Goal: Task Accomplishment & Management: Use online tool/utility

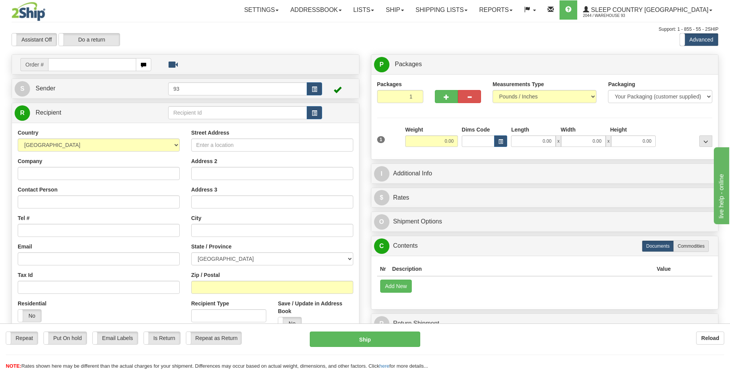
click at [86, 65] on input "text" at bounding box center [92, 64] width 88 height 13
type input "9000I117416"
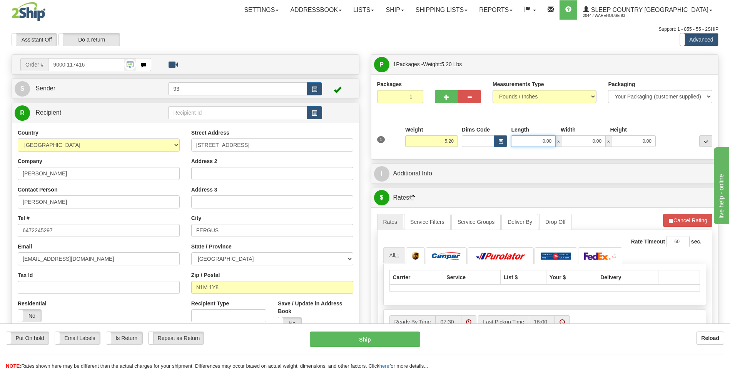
click at [524, 143] on input "0.00" at bounding box center [533, 141] width 45 height 12
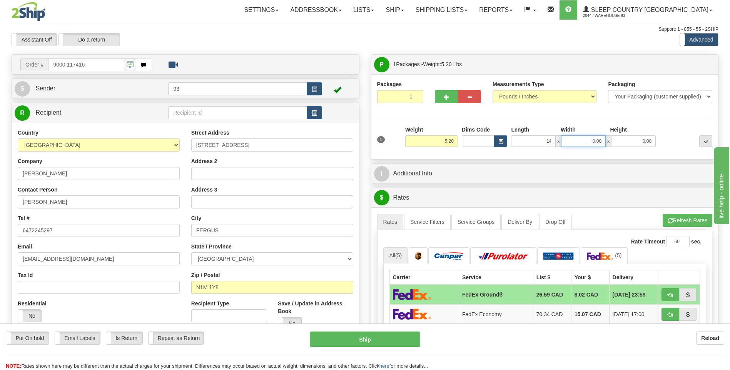
type input "14.00"
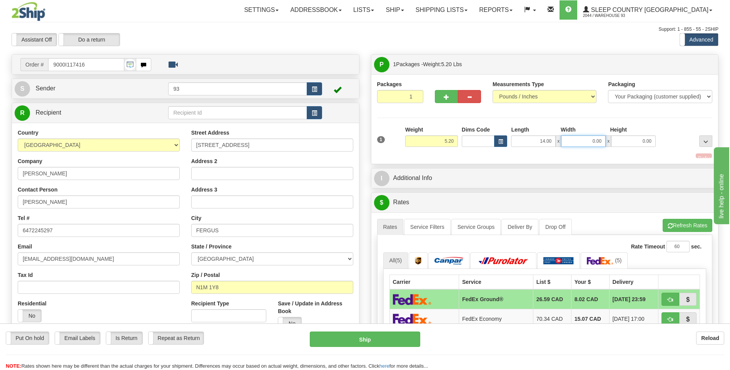
click at [596, 146] on input "0.00" at bounding box center [583, 141] width 45 height 12
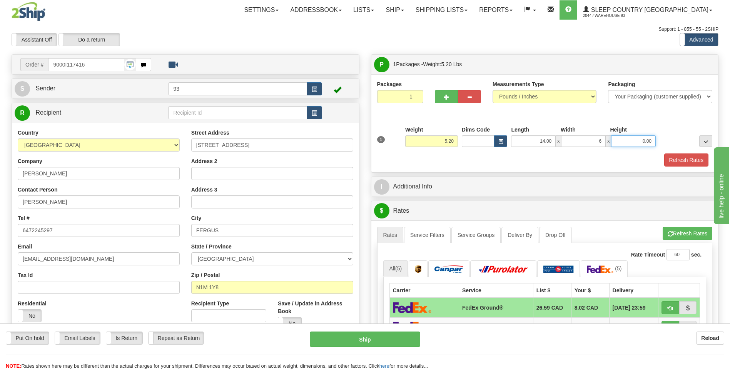
type input "6.00"
click at [640, 142] on input "0.00" at bounding box center [633, 141] width 45 height 12
type input "6.00"
click at [679, 159] on button "Refresh Rates" at bounding box center [686, 159] width 44 height 13
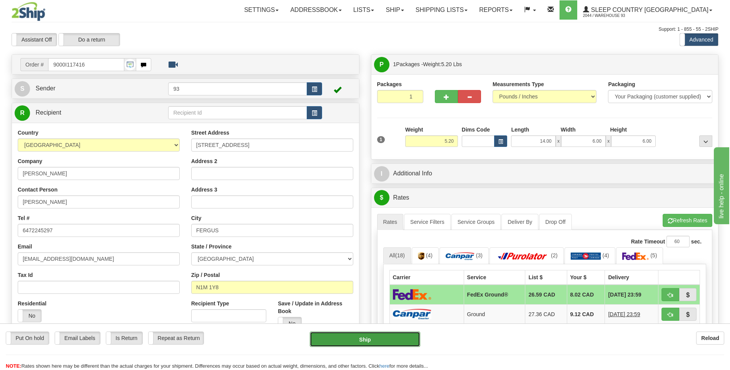
click at [360, 337] on button "Ship" at bounding box center [365, 339] width 110 height 15
type input "92"
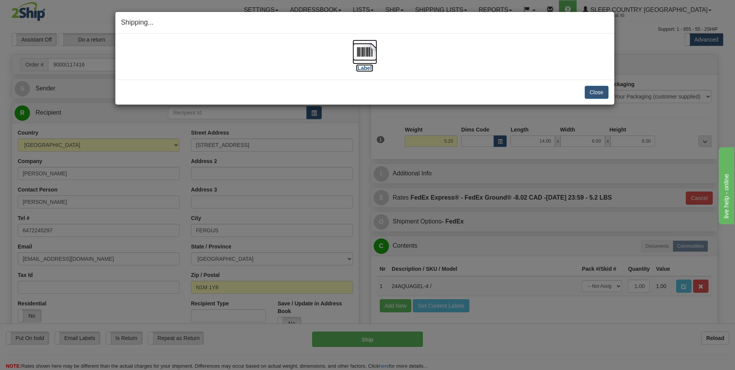
click at [369, 43] on img at bounding box center [365, 52] width 25 height 25
click at [601, 90] on button "Close" at bounding box center [597, 92] width 24 height 13
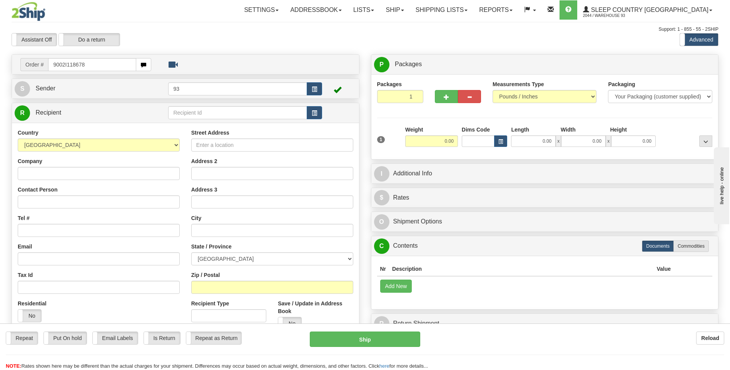
type input "9002I118678"
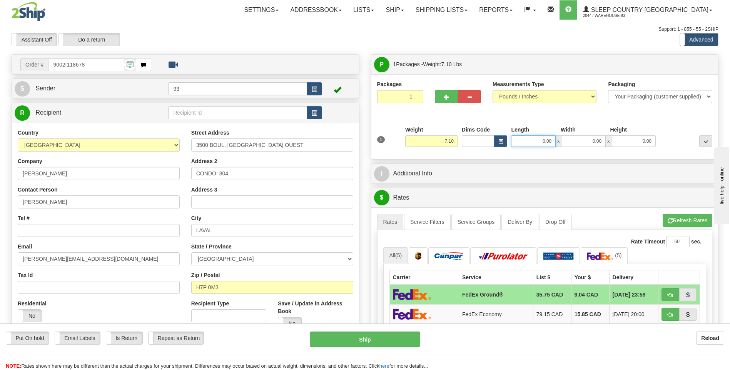
click at [527, 142] on input "0.00" at bounding box center [533, 141] width 45 height 12
type input "12.00"
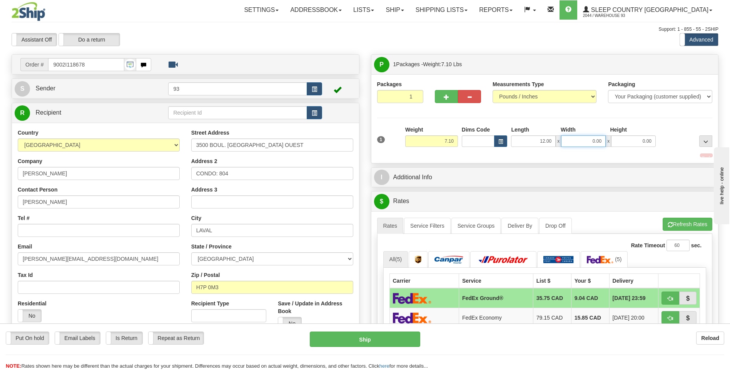
click at [577, 143] on input "0.00" at bounding box center [583, 141] width 45 height 12
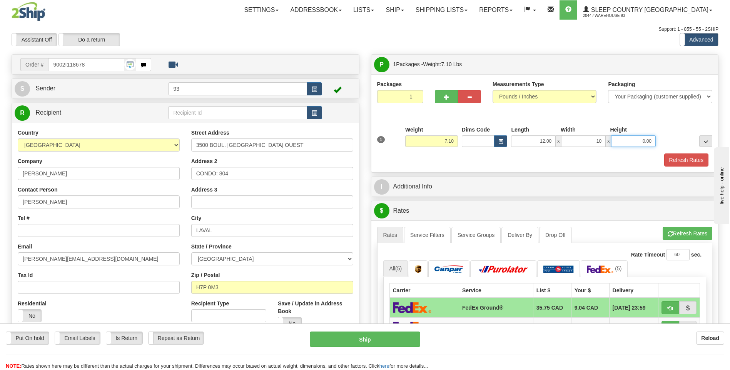
type input "10.00"
click at [638, 143] on input "0.00" at bounding box center [633, 141] width 45 height 12
type input "3.00"
click at [675, 156] on button "Refresh Rates" at bounding box center [686, 159] width 44 height 13
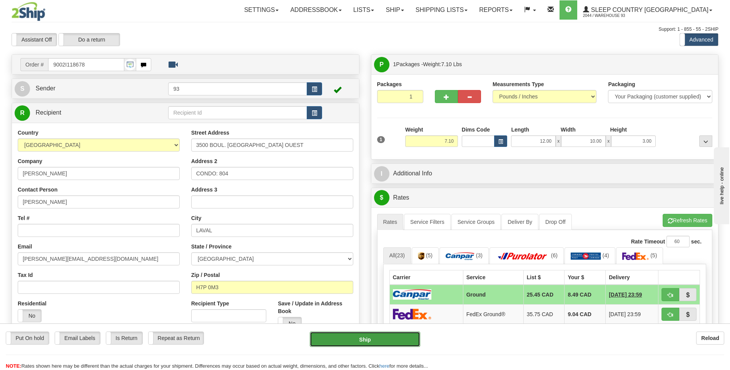
click at [395, 339] on button "Ship" at bounding box center [365, 339] width 110 height 15
type input "1"
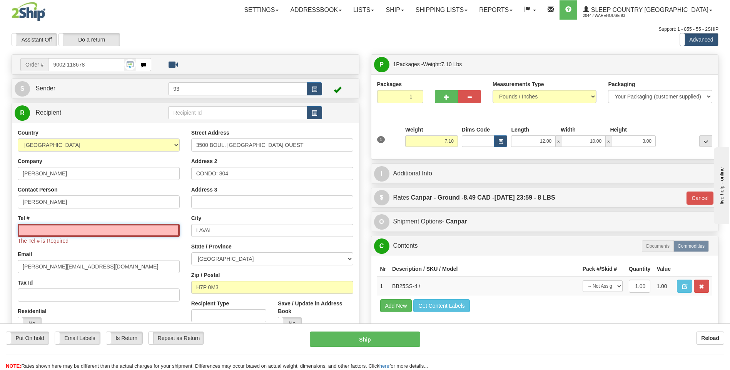
click at [67, 232] on input "Tel #" at bounding box center [99, 230] width 162 height 13
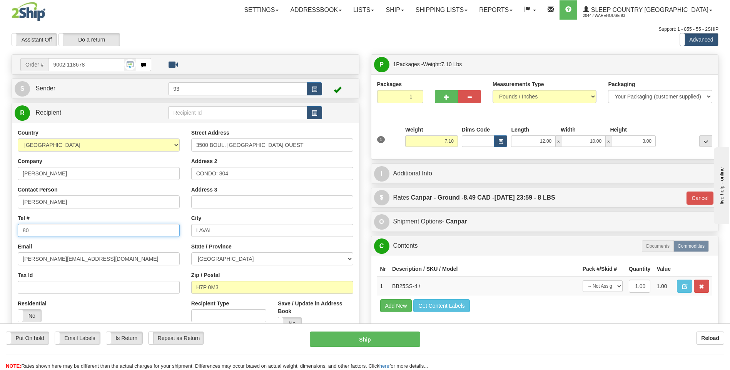
type input "8"
type input "514-663-5180"
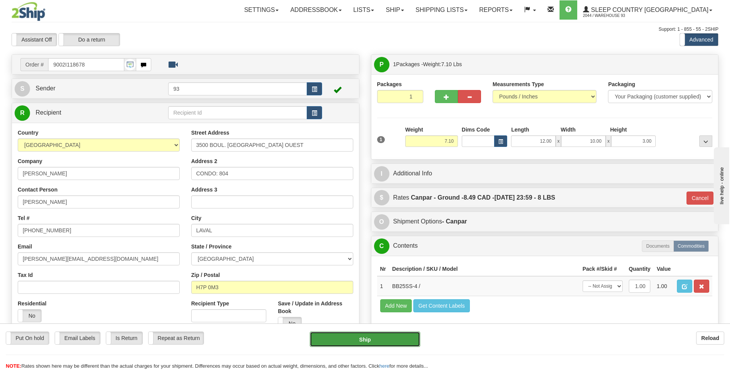
click at [351, 341] on button "Ship" at bounding box center [365, 339] width 110 height 15
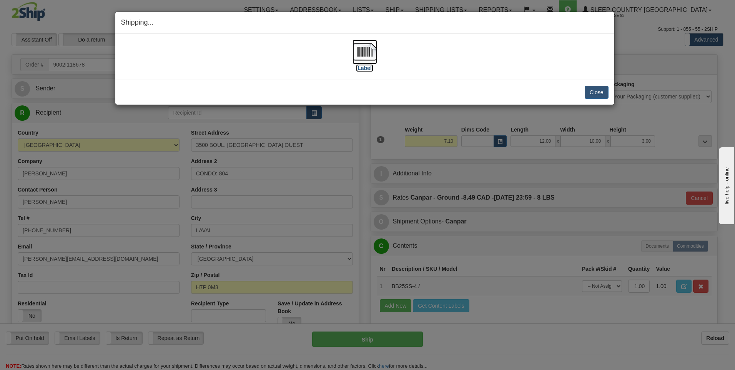
click at [367, 52] on img at bounding box center [365, 52] width 25 height 25
click at [591, 93] on button "Close" at bounding box center [597, 92] width 24 height 13
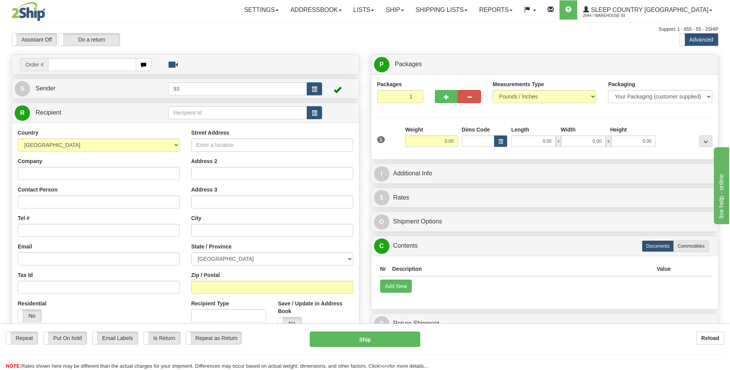
click at [70, 63] on input "text" at bounding box center [92, 64] width 88 height 13
type input "9000I119666"
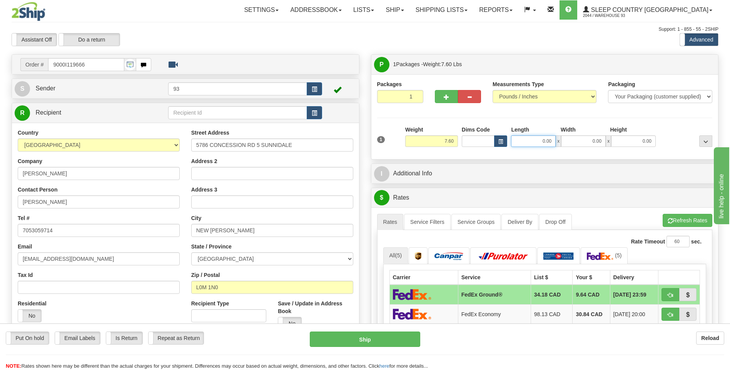
click at [532, 142] on input "0.00" at bounding box center [533, 141] width 45 height 12
type input "14.00"
click at [584, 143] on input "0.00" at bounding box center [583, 141] width 45 height 12
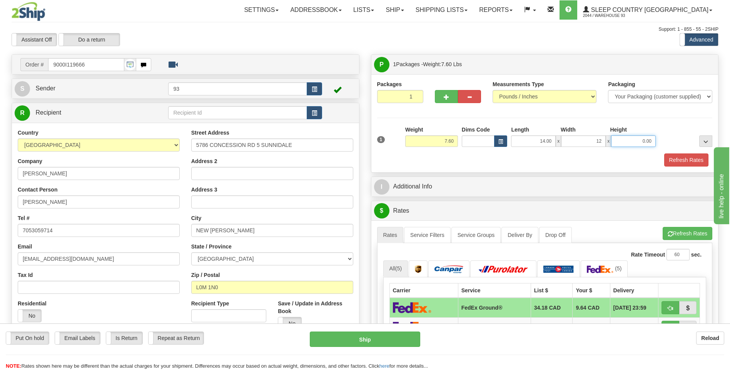
type input "12.00"
click at [630, 143] on input "0.00" at bounding box center [633, 141] width 45 height 12
type input "6.00"
click at [679, 158] on button "Refresh Rates" at bounding box center [686, 159] width 44 height 13
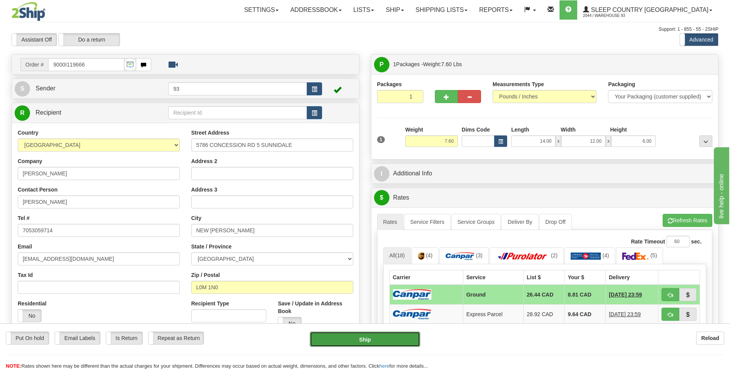
click at [392, 335] on button "Ship" at bounding box center [365, 339] width 110 height 15
type input "1"
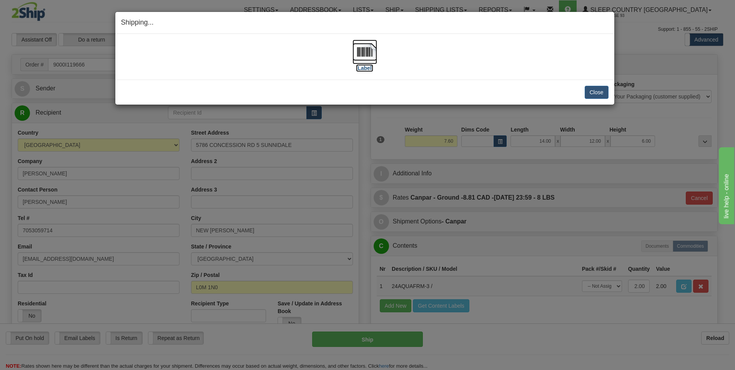
click at [358, 46] on img at bounding box center [365, 52] width 25 height 25
click at [590, 91] on button "Close" at bounding box center [597, 92] width 24 height 13
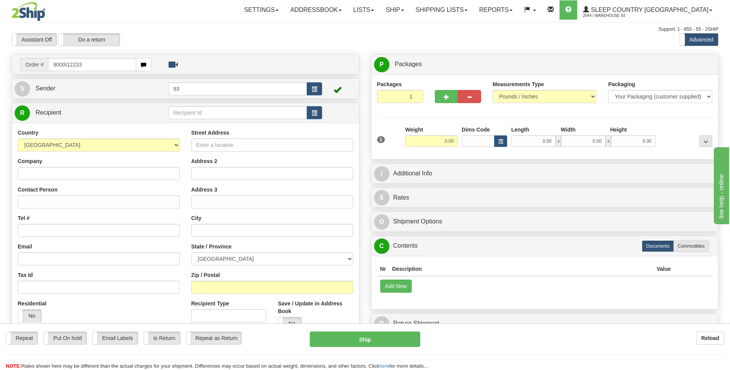
type input "9000I12233"
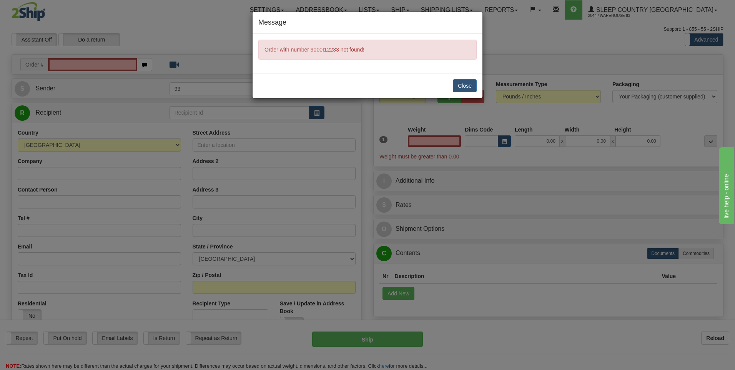
type input "0.00"
click at [473, 86] on button "Close" at bounding box center [465, 85] width 24 height 13
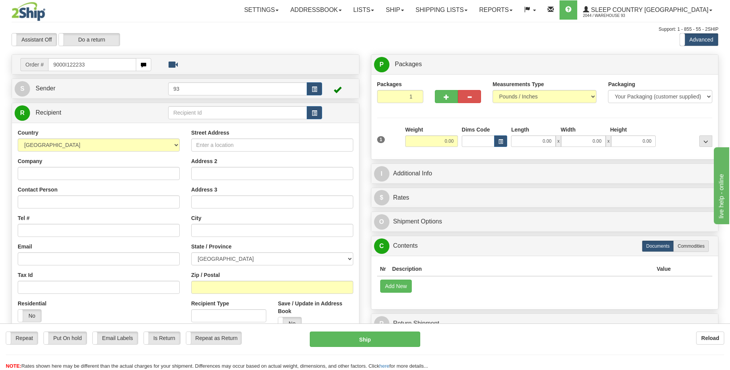
type input "9000I122233"
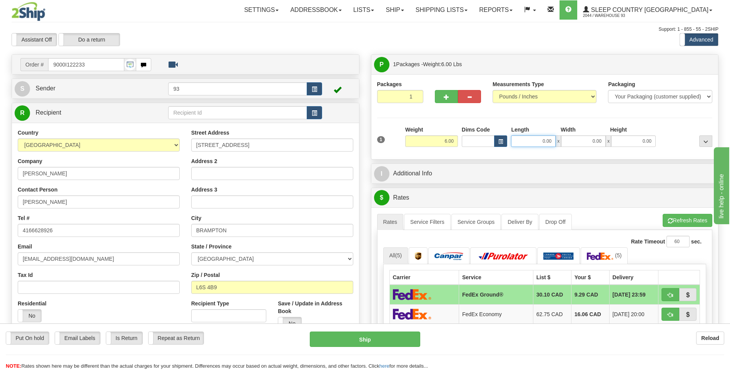
click at [540, 142] on input "0.00" at bounding box center [533, 141] width 45 height 12
type input "16.00"
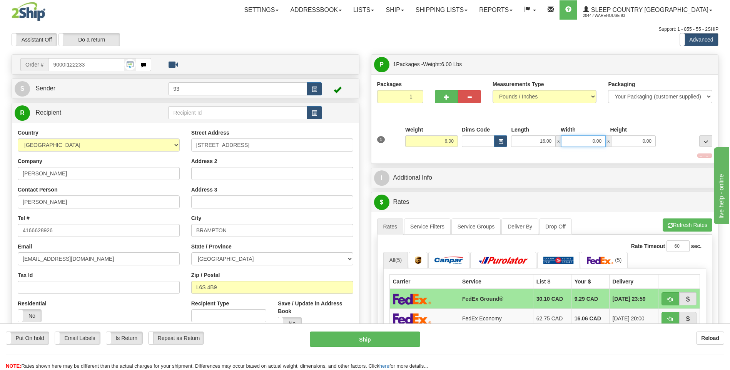
click at [598, 145] on input "0.00" at bounding box center [583, 141] width 45 height 12
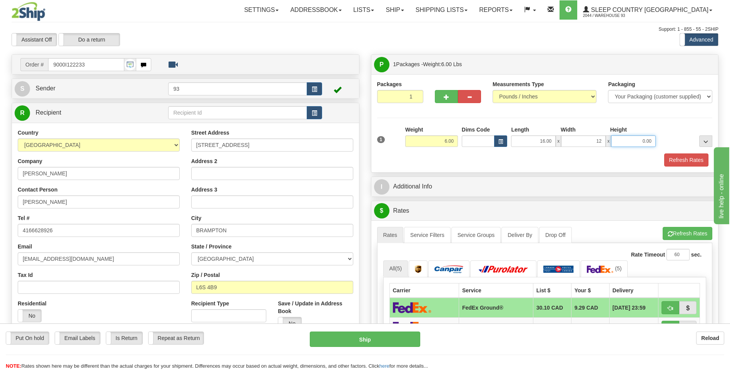
type input "12.00"
click at [642, 142] on input "0.00" at bounding box center [633, 141] width 45 height 12
type input "6.00"
click at [682, 161] on button "Refresh Rates" at bounding box center [686, 159] width 44 height 13
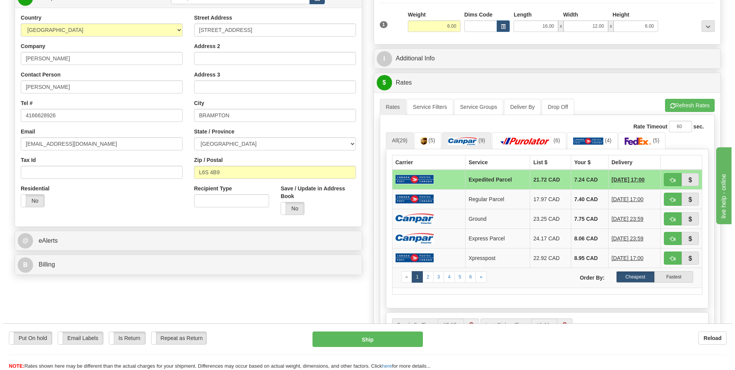
scroll to position [115, 0]
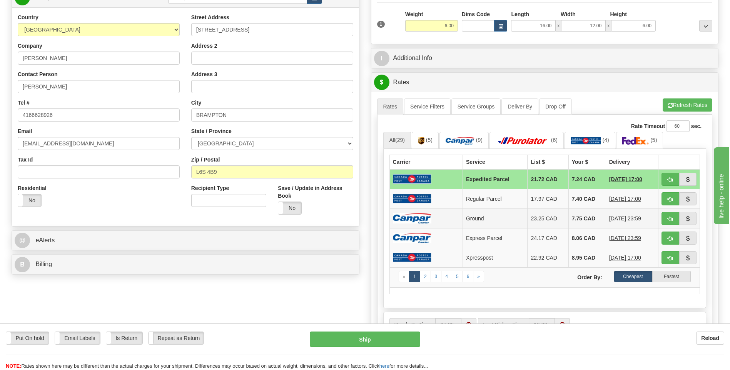
click at [432, 220] on td at bounding box center [425, 218] width 73 height 20
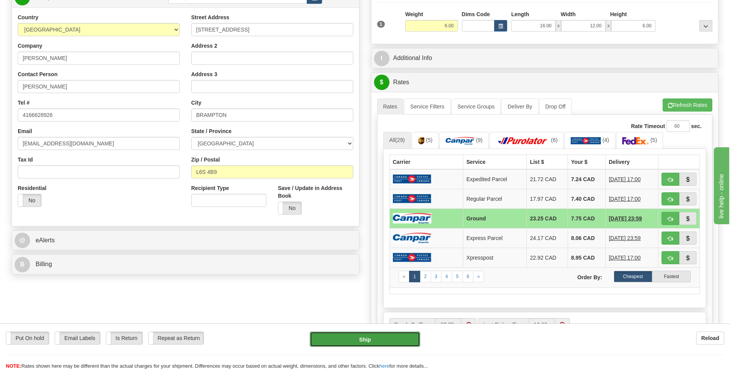
click at [402, 336] on button "Ship" at bounding box center [365, 339] width 110 height 15
type input "1"
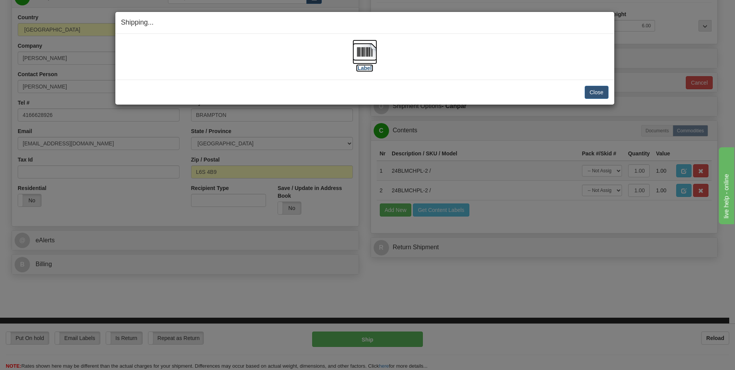
click at [362, 47] on img at bounding box center [365, 52] width 25 height 25
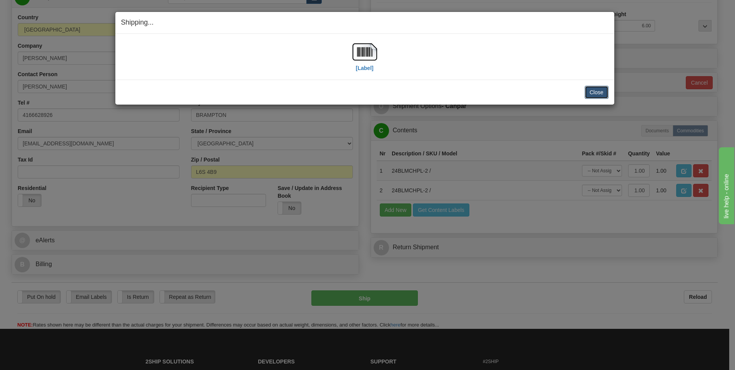
click at [606, 92] on button "Close" at bounding box center [597, 92] width 24 height 13
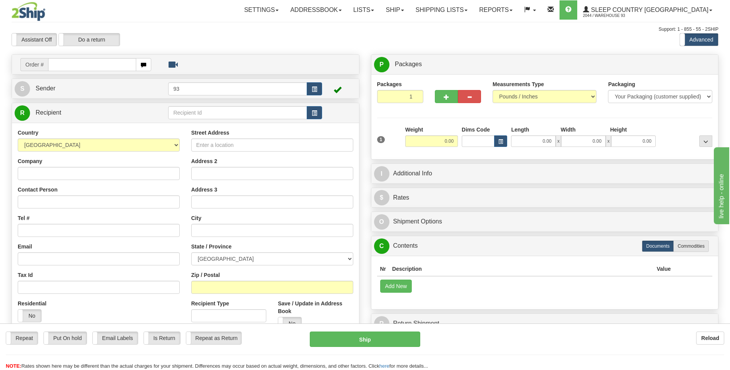
click at [65, 66] on input "text" at bounding box center [92, 64] width 88 height 13
type input "9000I122250"
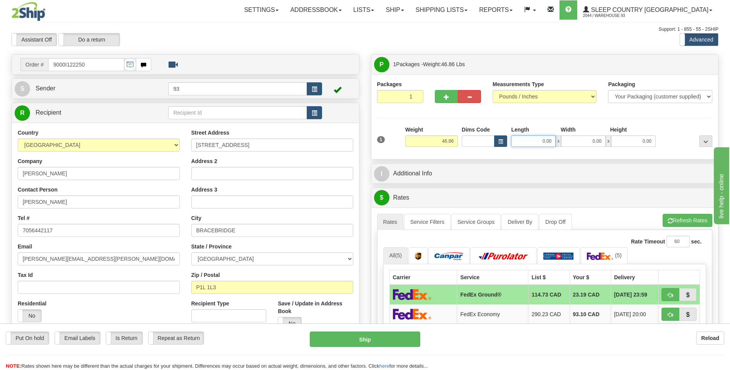
click at [537, 142] on input "0.00" at bounding box center [533, 141] width 45 height 12
type input "40.00"
click at [590, 140] on input "0.00" at bounding box center [583, 141] width 45 height 12
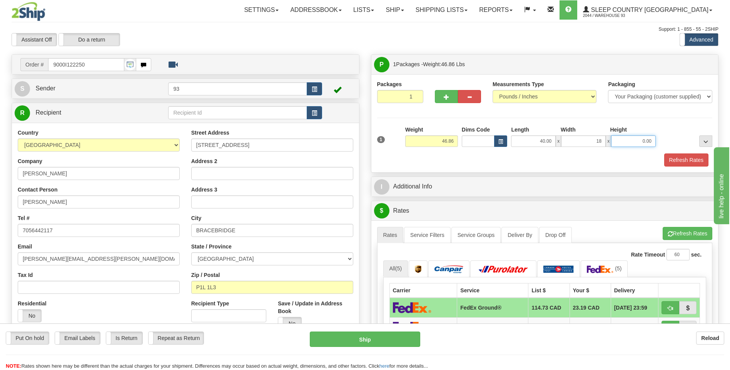
type input "18.00"
click at [636, 142] on input "0.00" at bounding box center [633, 141] width 45 height 12
type input "18.00"
click at [694, 157] on button "Refresh Rates" at bounding box center [686, 159] width 44 height 13
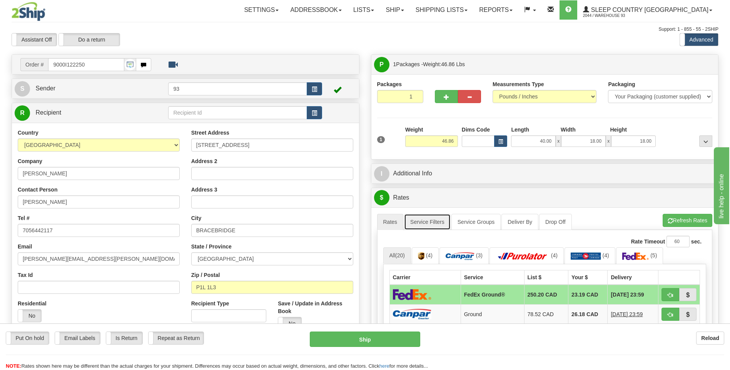
click at [440, 222] on link "Service Filters" at bounding box center [427, 222] width 47 height 16
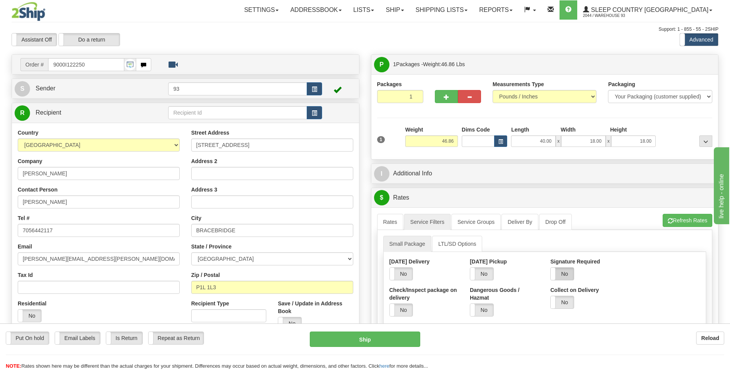
click at [569, 275] on label "No" at bounding box center [561, 274] width 23 height 12
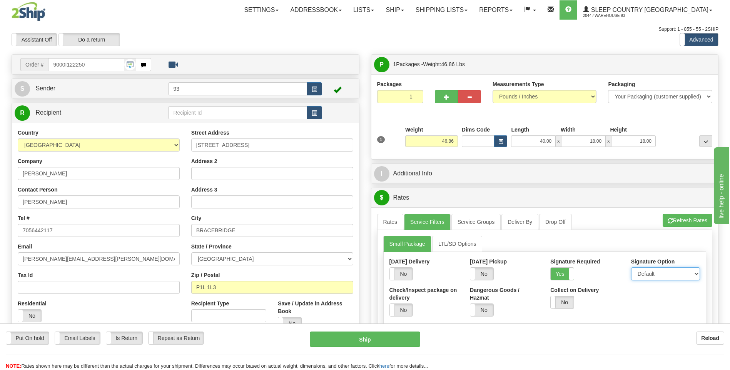
click at [642, 273] on select "Default Adult Direct Indirect No Signature Required" at bounding box center [665, 273] width 69 height 13
select select "1"
click at [631, 267] on select "Default Adult Direct Indirect No Signature Required" at bounding box center [665, 273] width 69 height 13
click at [393, 222] on link "Rates" at bounding box center [390, 222] width 27 height 16
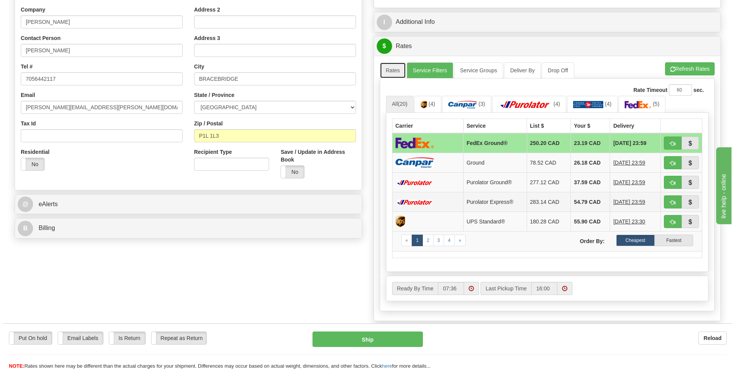
scroll to position [154, 0]
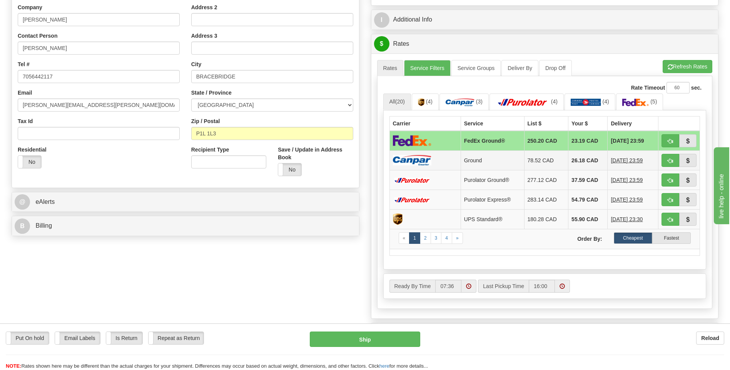
click at [445, 158] on td at bounding box center [424, 160] width 71 height 20
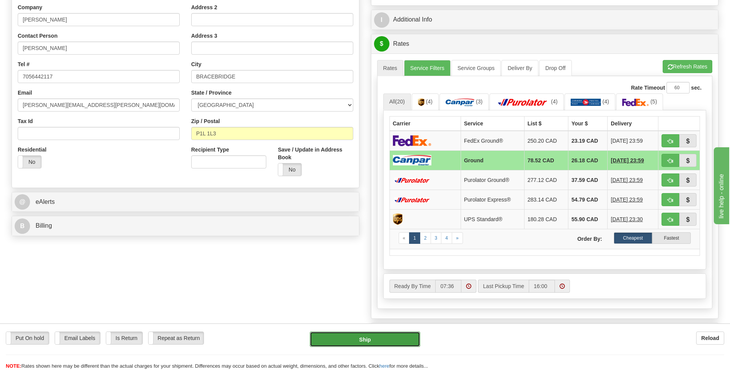
click at [403, 338] on button "Ship" at bounding box center [365, 339] width 110 height 15
type input "1"
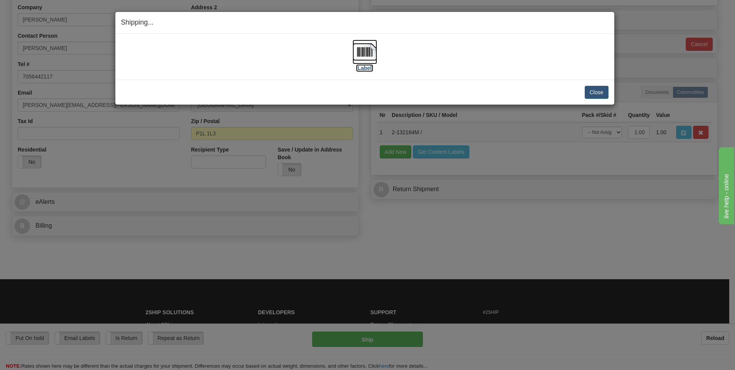
click at [367, 53] on img at bounding box center [365, 52] width 25 height 25
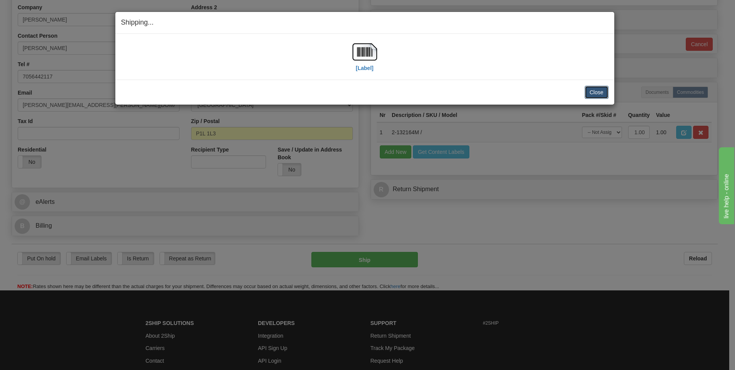
click at [589, 89] on button "Close" at bounding box center [597, 92] width 24 height 13
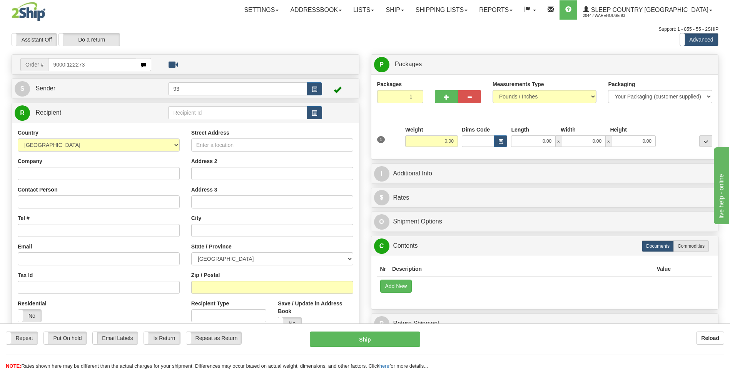
type input "9000I122273"
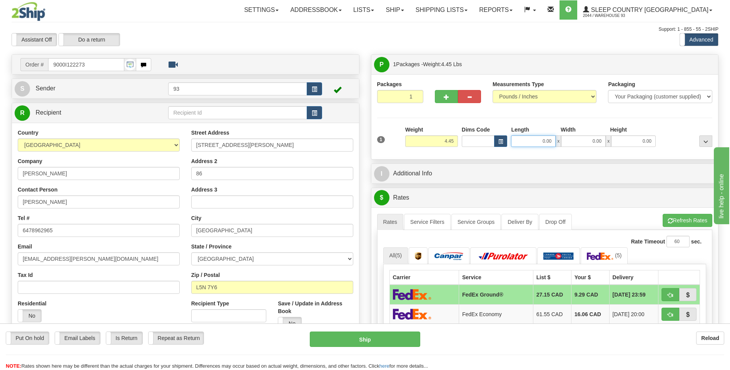
click at [538, 141] on input "0.00" at bounding box center [533, 141] width 45 height 12
type input "18.00"
click at [580, 143] on input "0.00" at bounding box center [583, 141] width 45 height 12
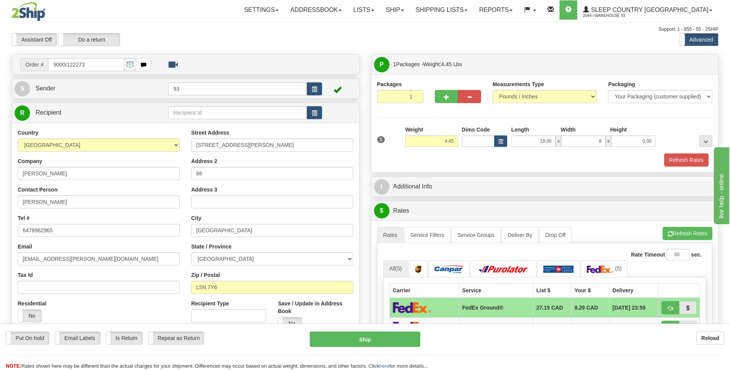
type input "8.00"
click at [628, 135] on div "Height" at bounding box center [633, 131] width 50 height 10
click at [632, 141] on input "0.00" at bounding box center [633, 141] width 45 height 12
type input "8.00"
click at [684, 157] on button "Refresh Rates" at bounding box center [686, 159] width 44 height 13
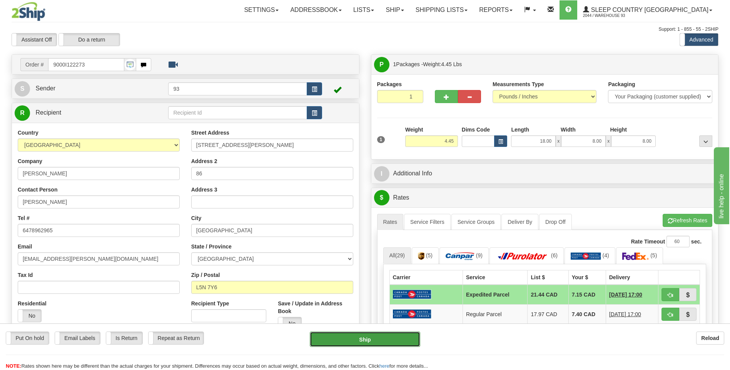
click at [399, 337] on button "Ship" at bounding box center [365, 339] width 110 height 15
type input "DOM.EP"
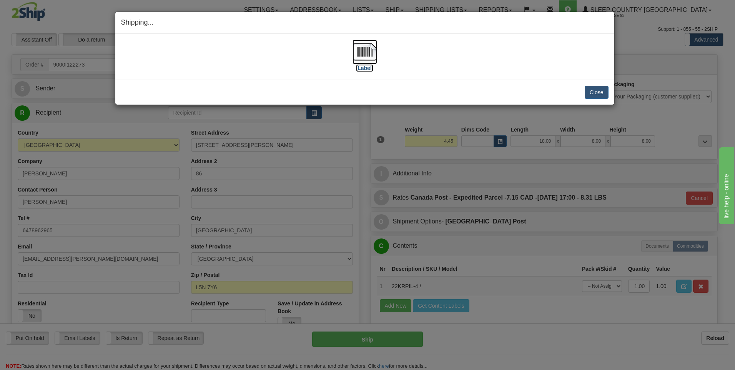
click at [370, 56] on img at bounding box center [365, 52] width 25 height 25
click at [592, 91] on button "Close" at bounding box center [597, 92] width 24 height 13
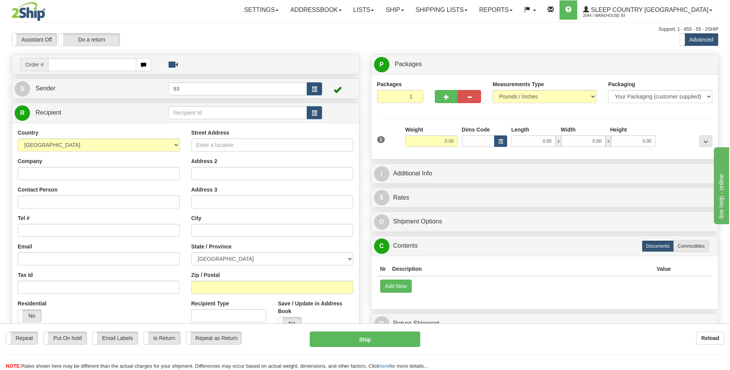
click at [80, 67] on input "text" at bounding box center [92, 64] width 88 height 13
type input "9000I122400"
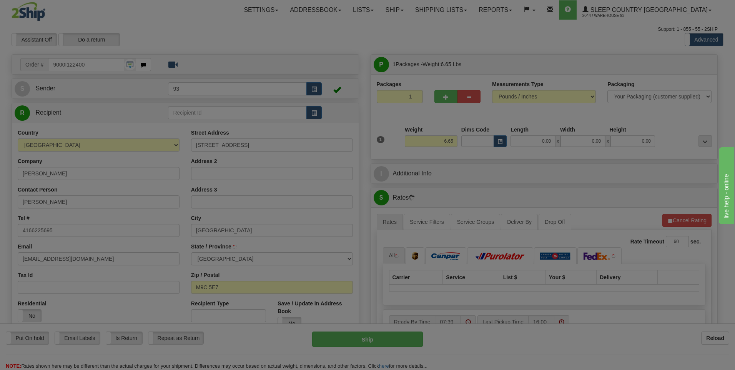
type input "ETOBICOKE"
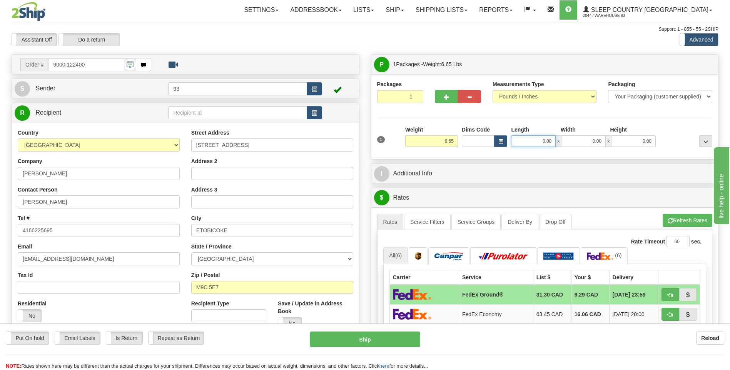
click at [535, 142] on input "0.00" at bounding box center [533, 141] width 45 height 12
type input "12.00"
click at [582, 136] on input "0.00" at bounding box center [583, 141] width 45 height 12
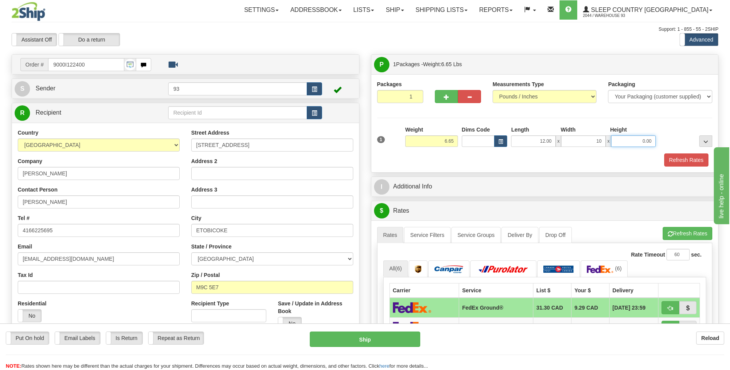
click at [642, 141] on input "0.00" at bounding box center [633, 141] width 45 height 12
type input "10.00"
type input "2.00"
click at [673, 157] on button "Refresh Rates" at bounding box center [686, 159] width 44 height 13
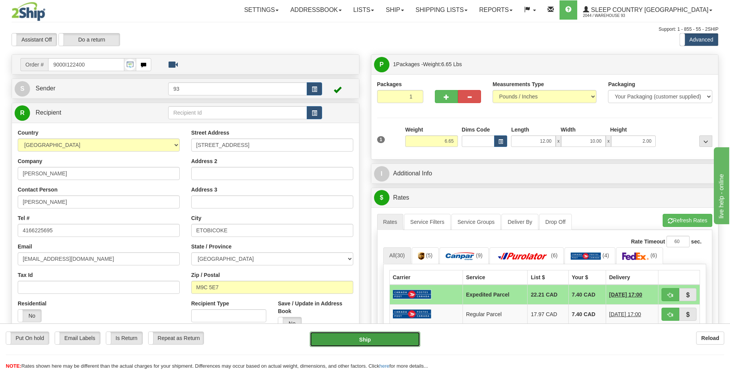
click at [385, 343] on button "Ship" at bounding box center [365, 339] width 110 height 15
type input "DOM.EP"
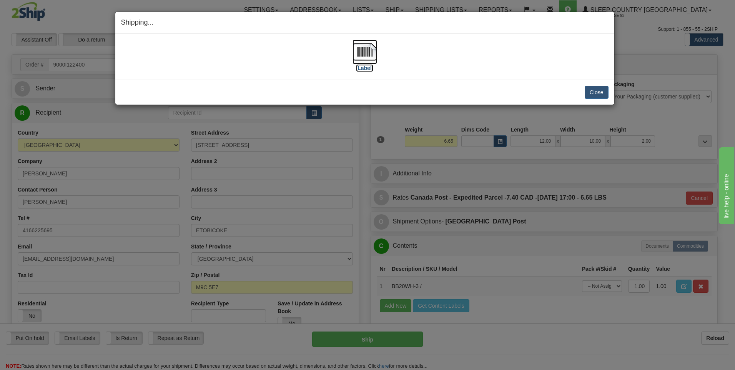
click at [362, 50] on img at bounding box center [365, 52] width 25 height 25
click at [599, 95] on button "Close" at bounding box center [597, 92] width 24 height 13
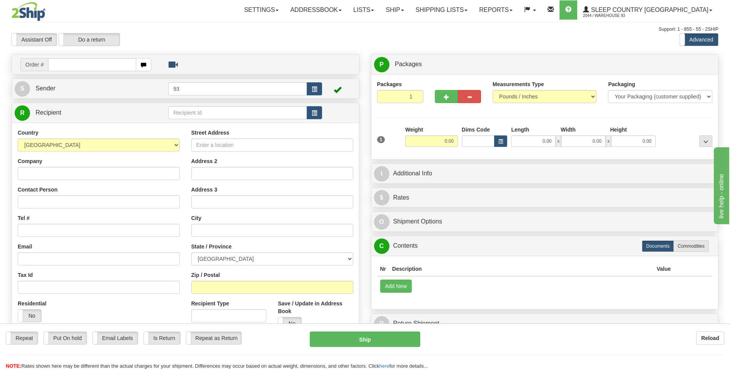
click at [85, 68] on input "text" at bounding box center [92, 64] width 88 height 13
type input "9000I122407"
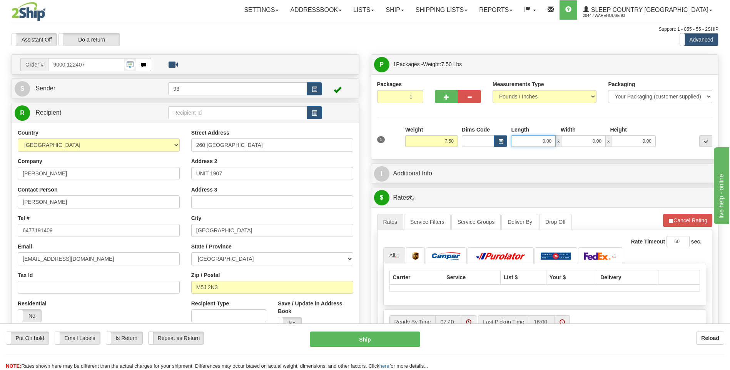
click at [541, 145] on input "0.00" at bounding box center [533, 141] width 45 height 12
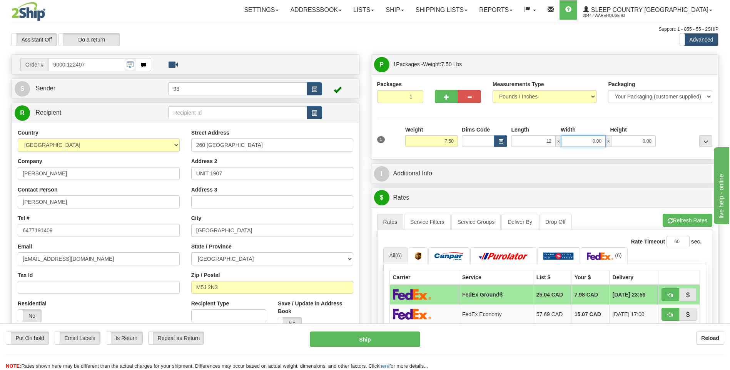
type input "12.00"
click at [595, 145] on input "0.00" at bounding box center [583, 141] width 45 height 12
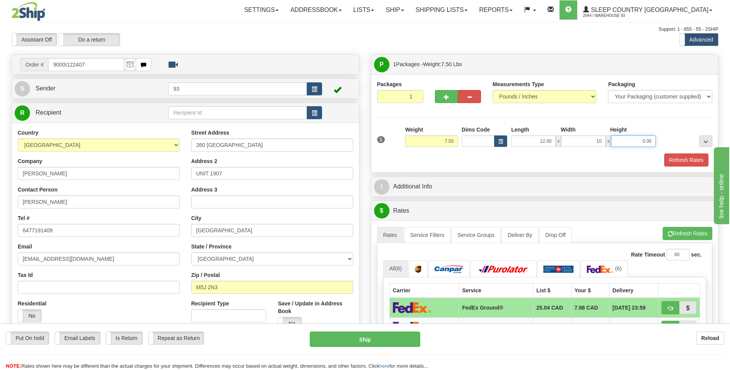
type input "10.00"
click at [626, 144] on input "0.00" at bounding box center [633, 141] width 45 height 12
type input "2.00"
click at [684, 157] on button "Refresh Rates" at bounding box center [686, 159] width 44 height 13
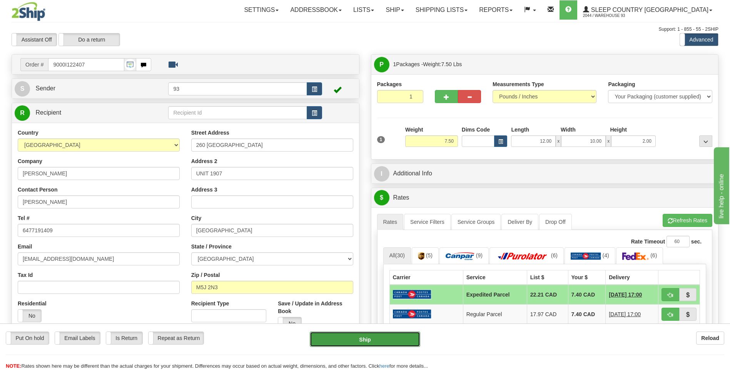
click at [398, 343] on button "Ship" at bounding box center [365, 339] width 110 height 15
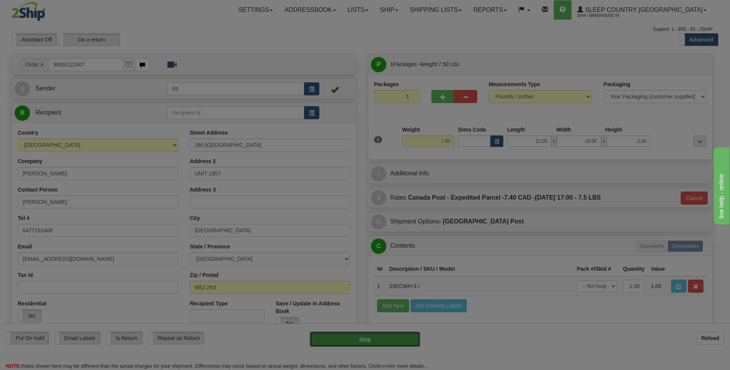
type input "DOM.EP"
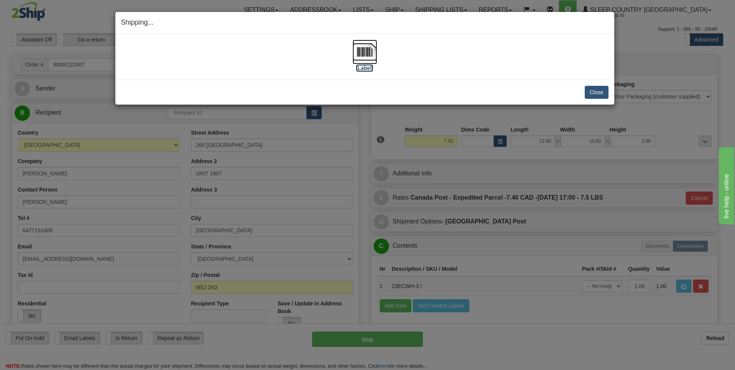
click at [361, 52] on img at bounding box center [365, 52] width 25 height 25
click at [586, 94] on button "Close" at bounding box center [597, 92] width 24 height 13
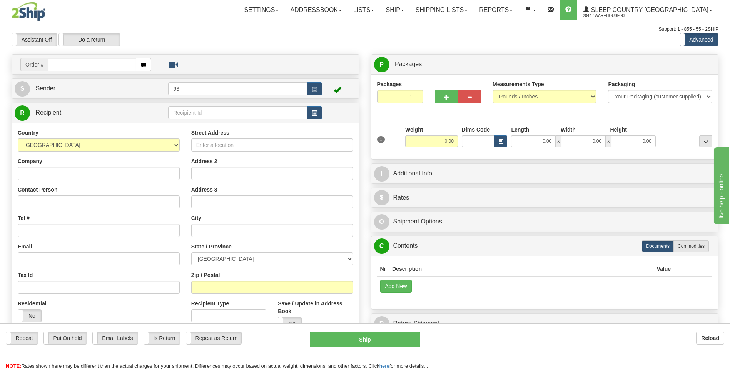
click at [73, 59] on input "text" at bounding box center [92, 64] width 88 height 13
type input "9000I122413"
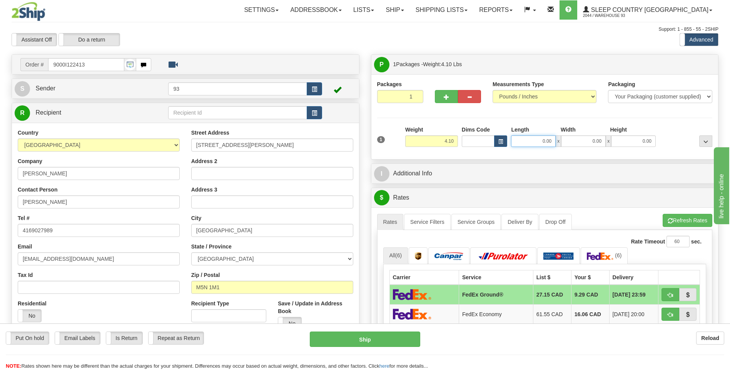
click at [537, 142] on input "0.00" at bounding box center [533, 141] width 45 height 12
type input "12.00"
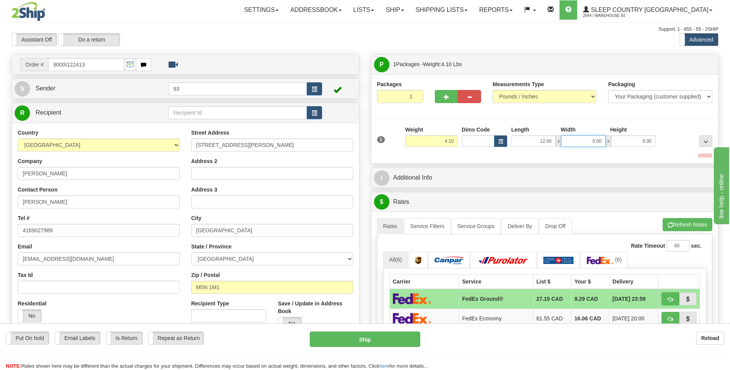
click at [585, 143] on input "0.00" at bounding box center [583, 141] width 45 height 12
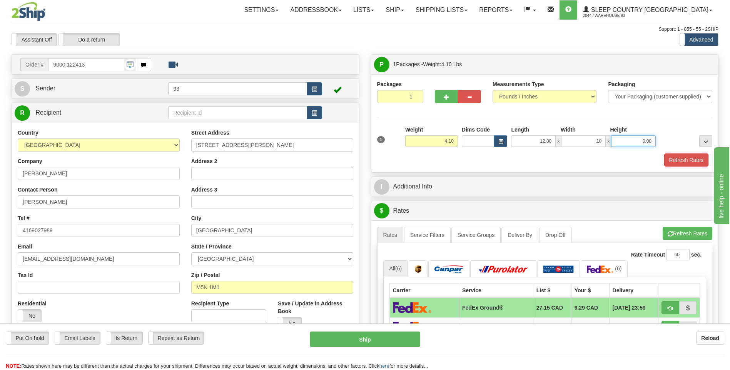
click at [636, 143] on input "0.00" at bounding box center [633, 141] width 45 height 12
type input "10.00"
type input "3.00"
click at [680, 163] on button "Refresh Rates" at bounding box center [686, 159] width 44 height 13
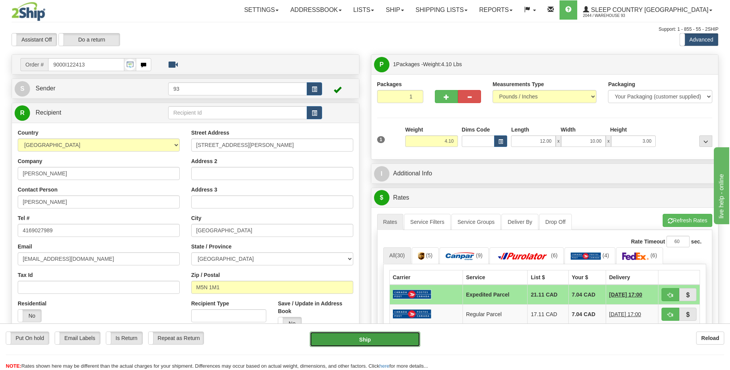
click at [399, 340] on button "Ship" at bounding box center [365, 339] width 110 height 15
type input "DOM.EP"
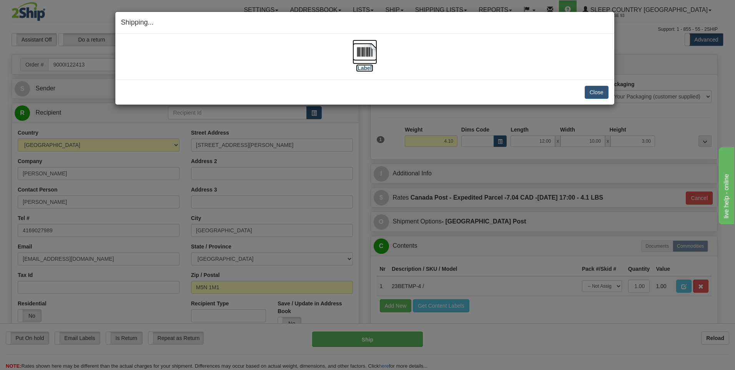
click at [361, 51] on img at bounding box center [365, 52] width 25 height 25
click at [602, 95] on button "Close" at bounding box center [597, 92] width 24 height 13
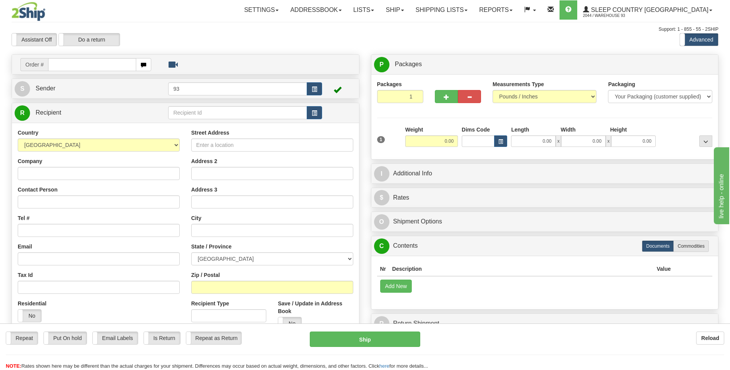
click at [86, 66] on input "text" at bounding box center [92, 64] width 88 height 13
type input "9000I123064"
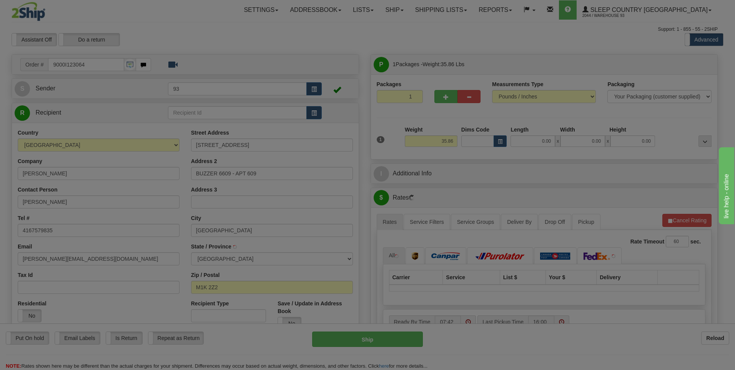
type input "[GEOGRAPHIC_DATA]"
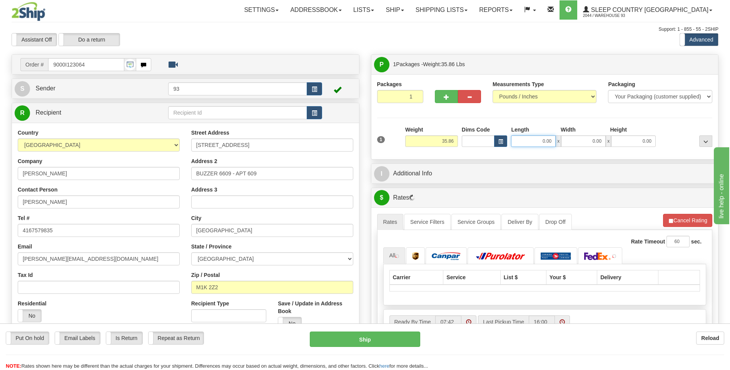
click at [528, 140] on input "0.00" at bounding box center [533, 141] width 45 height 12
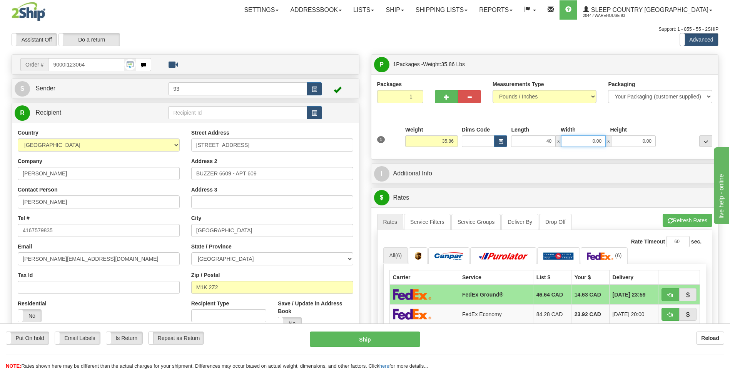
click at [587, 136] on input "0.00" at bounding box center [583, 141] width 45 height 12
type input "40.00"
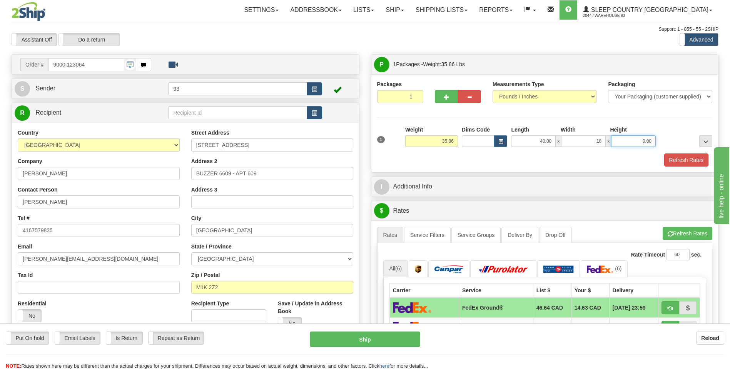
type input "18.00"
click at [643, 145] on input "0.00" at bounding box center [633, 141] width 45 height 12
type input "18.00"
click at [697, 158] on button "Refresh Rates" at bounding box center [686, 159] width 44 height 13
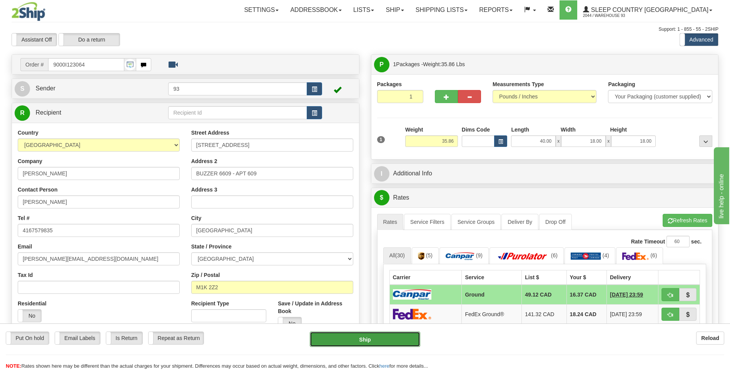
click at [392, 340] on button "Ship" at bounding box center [365, 339] width 110 height 15
type input "1"
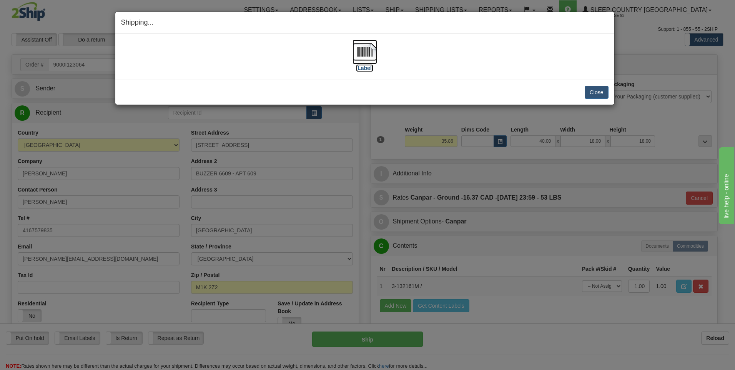
click at [363, 47] on img at bounding box center [365, 52] width 25 height 25
click at [593, 93] on button "Close" at bounding box center [597, 92] width 24 height 13
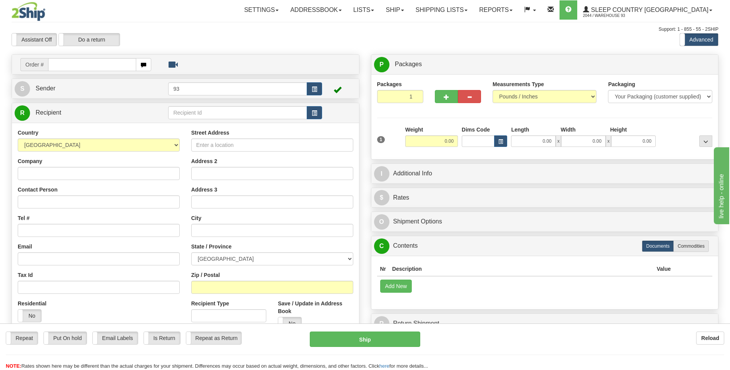
click at [59, 63] on input "text" at bounding box center [92, 64] width 88 height 13
type input "9007I123124"
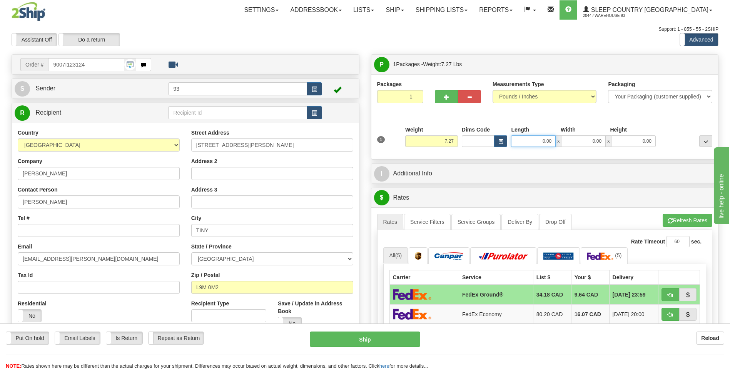
click at [538, 140] on input "0.00" at bounding box center [533, 141] width 45 height 12
type input "26.00"
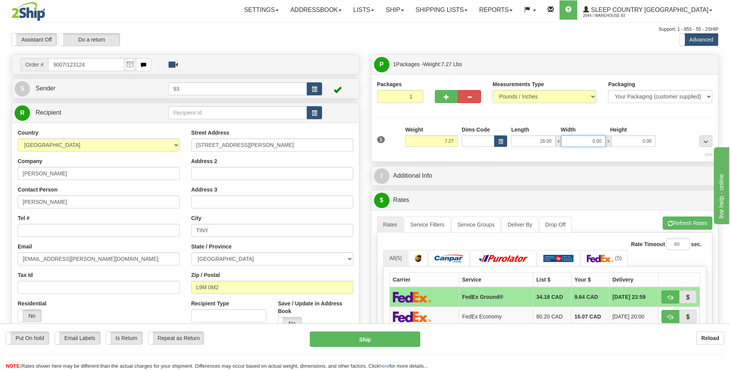
click at [584, 140] on input "0.00" at bounding box center [583, 141] width 45 height 12
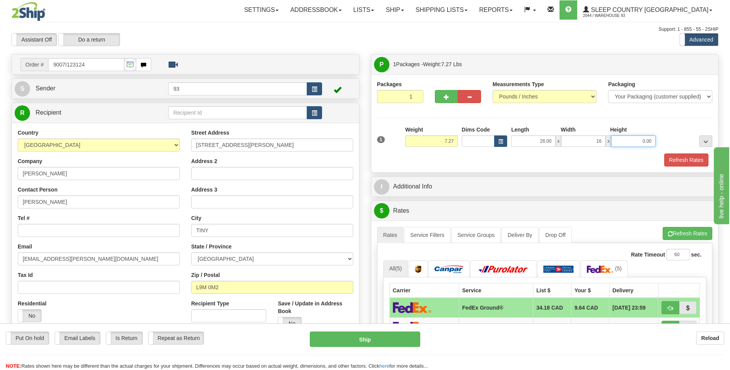
type input "16.00"
click at [646, 144] on input "0.00" at bounding box center [633, 141] width 45 height 12
type input "8.00"
click at [686, 154] on button "Refresh Rates" at bounding box center [686, 159] width 44 height 13
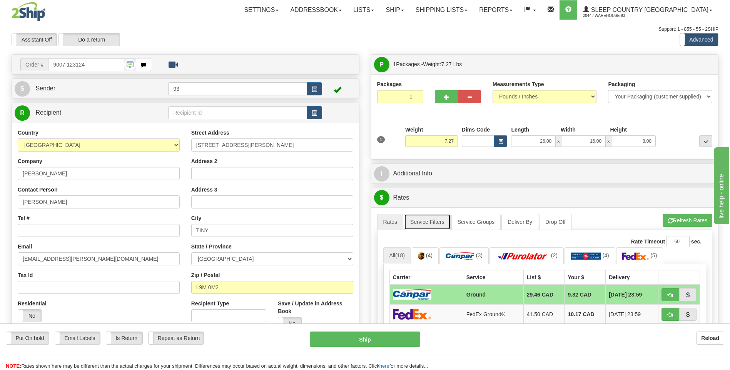
click at [423, 222] on link "Service Filters" at bounding box center [427, 222] width 47 height 16
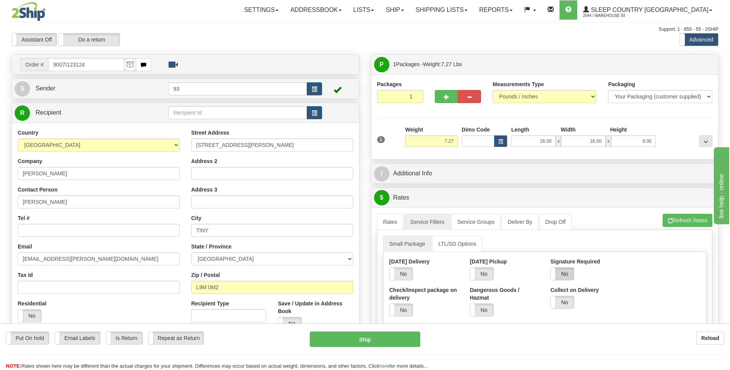
drag, startPoint x: 563, startPoint y: 276, endPoint x: 570, endPoint y: 277, distance: 6.7
click at [564, 277] on label "No" at bounding box center [561, 274] width 23 height 12
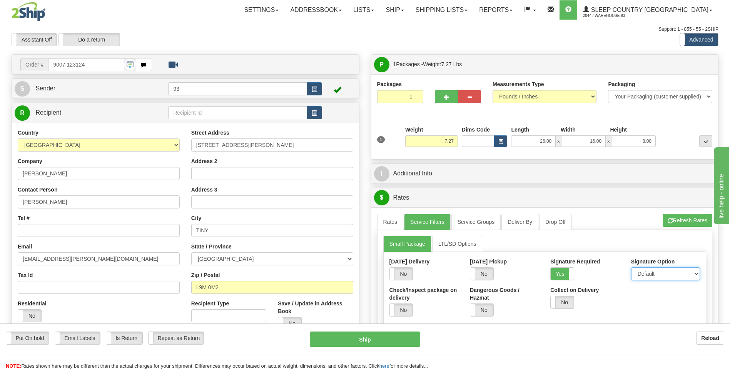
click at [663, 273] on select "Default Adult Direct Indirect No Signature Required" at bounding box center [665, 273] width 69 height 13
select select "1"
click at [631, 267] on select "Default Adult Direct Indirect No Signature Required" at bounding box center [665, 273] width 69 height 13
click at [383, 223] on link "Rates" at bounding box center [390, 222] width 27 height 16
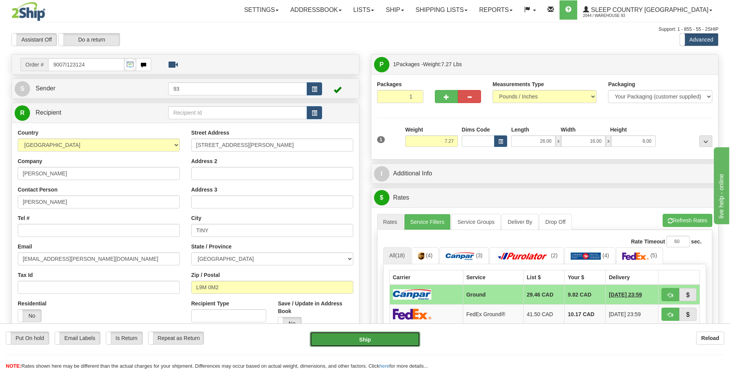
click at [378, 342] on button "Ship" at bounding box center [365, 339] width 110 height 15
type input "1"
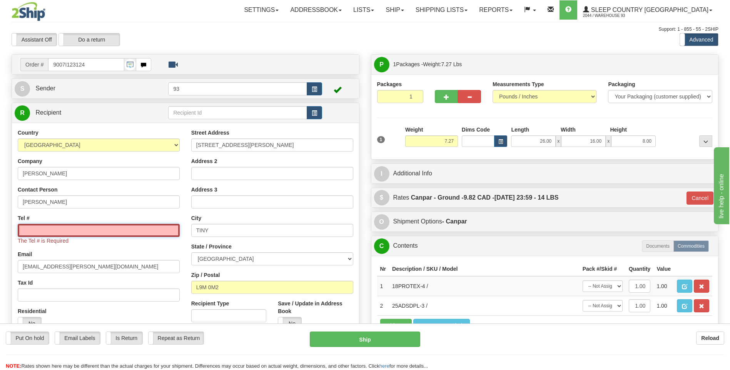
click at [35, 235] on input "Tel #" at bounding box center [99, 230] width 162 height 13
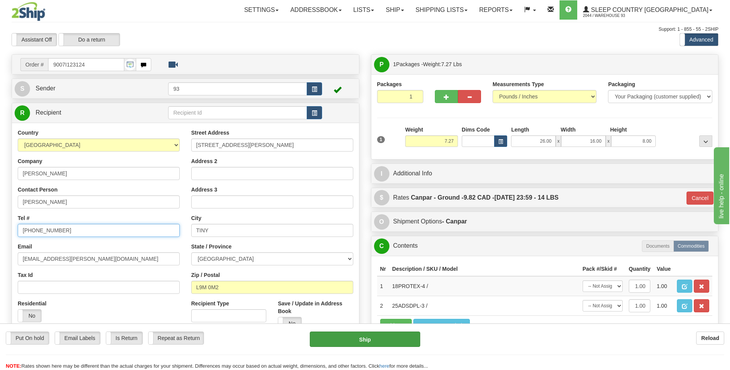
type input "416-400-6778"
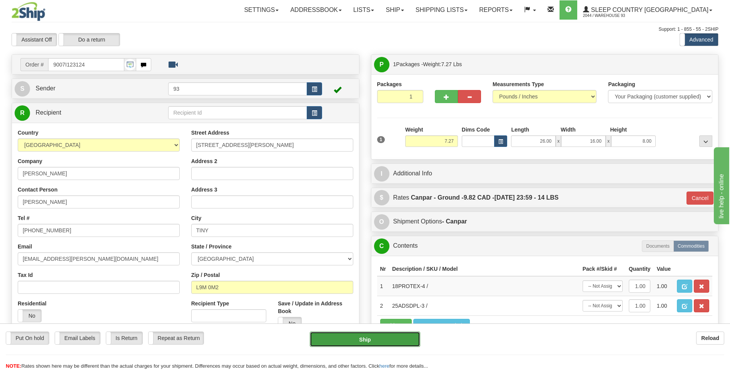
click at [357, 340] on button "Ship" at bounding box center [365, 339] width 110 height 15
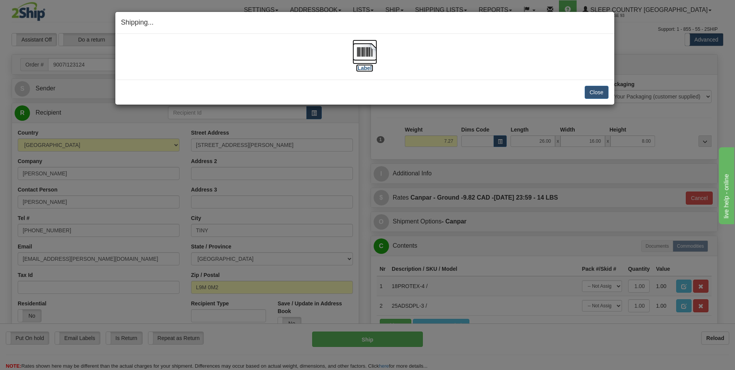
click at [358, 57] on img at bounding box center [365, 52] width 25 height 25
click at [600, 92] on button "Close" at bounding box center [597, 92] width 24 height 13
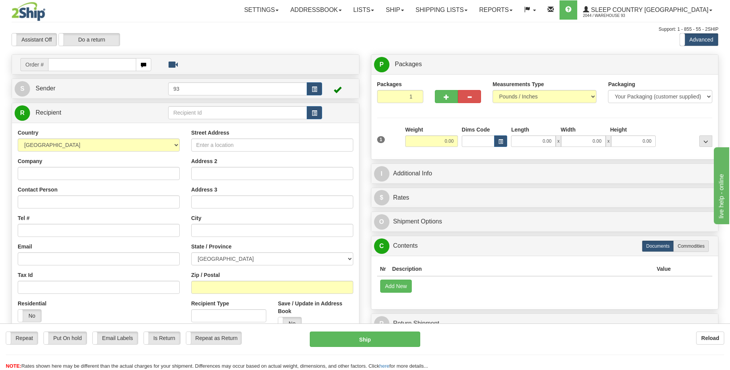
click at [84, 65] on input "text" at bounding box center [92, 64] width 88 height 13
type input "9000I123553"
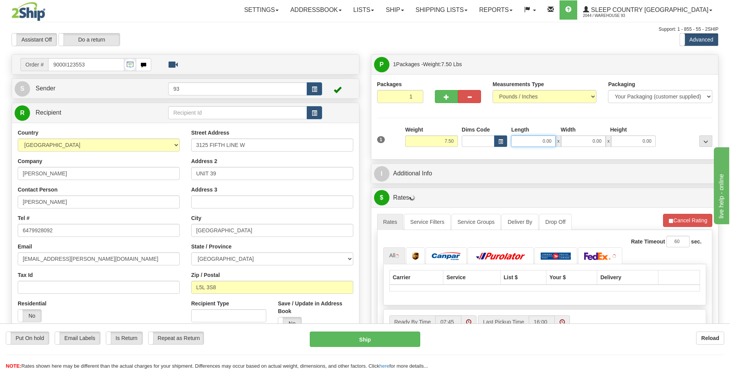
click at [532, 141] on input "0.00" at bounding box center [533, 141] width 45 height 12
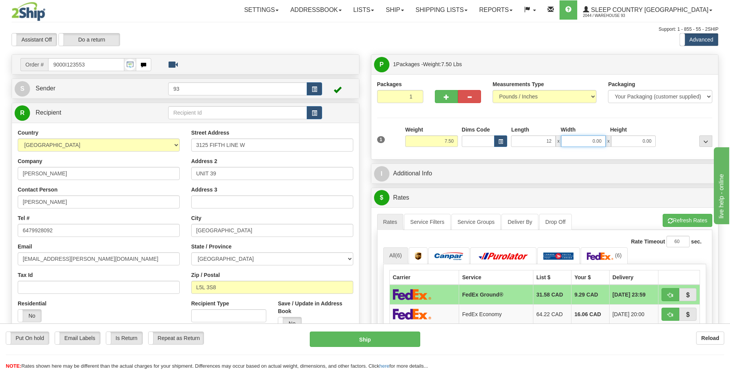
type input "12.00"
click at [580, 140] on input "0.00" at bounding box center [583, 141] width 45 height 12
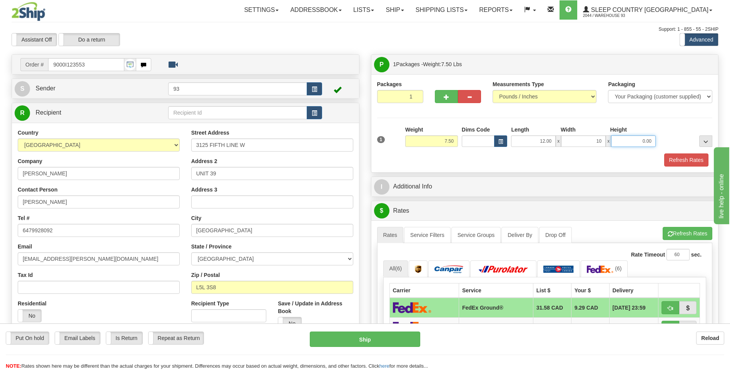
type input "10.00"
click at [630, 142] on input "0.00" at bounding box center [633, 141] width 45 height 12
type input "2.00"
click at [688, 160] on button "Refresh Rates" at bounding box center [686, 159] width 44 height 13
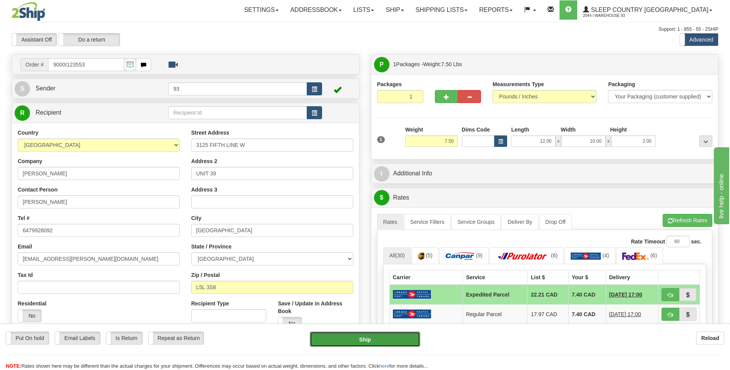
click at [352, 336] on button "Ship" at bounding box center [365, 339] width 110 height 15
type input "DOM.EP"
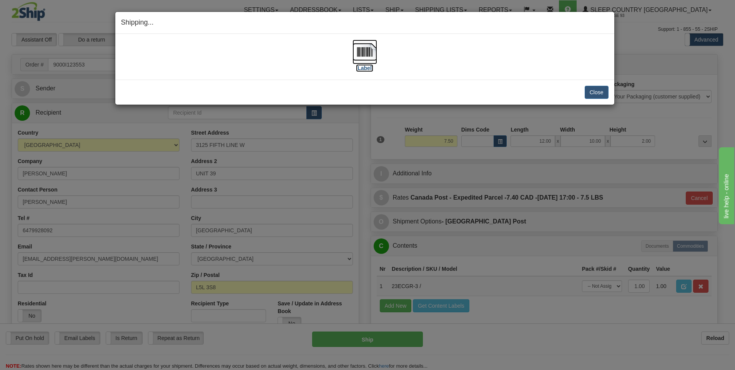
click at [362, 54] on img at bounding box center [365, 52] width 25 height 25
click at [596, 93] on button "Close" at bounding box center [597, 92] width 24 height 13
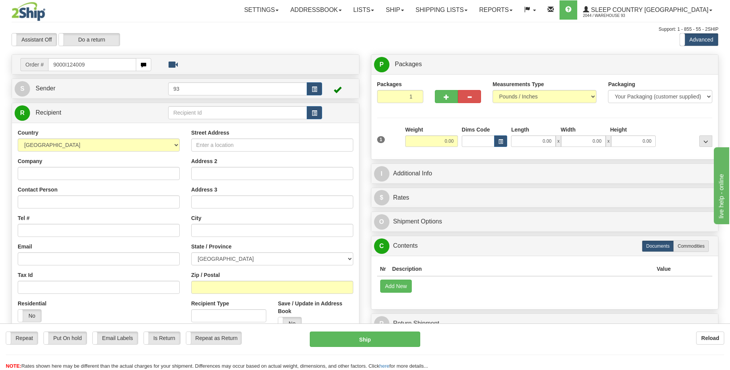
type input "9000I124009"
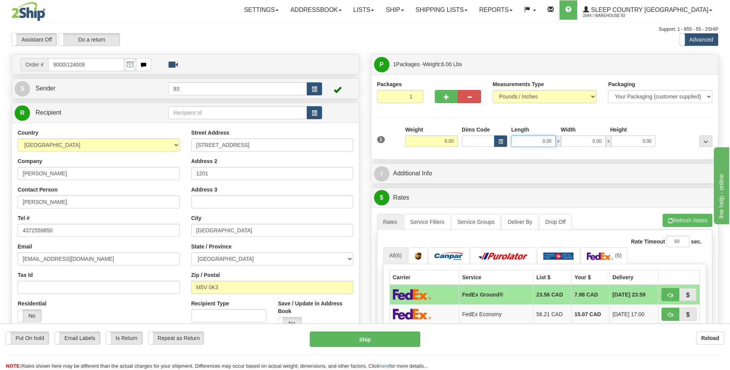
click at [526, 141] on input "0.00" at bounding box center [533, 141] width 45 height 12
click at [587, 140] on input "0.00" at bounding box center [583, 141] width 45 height 12
type input "16.00"
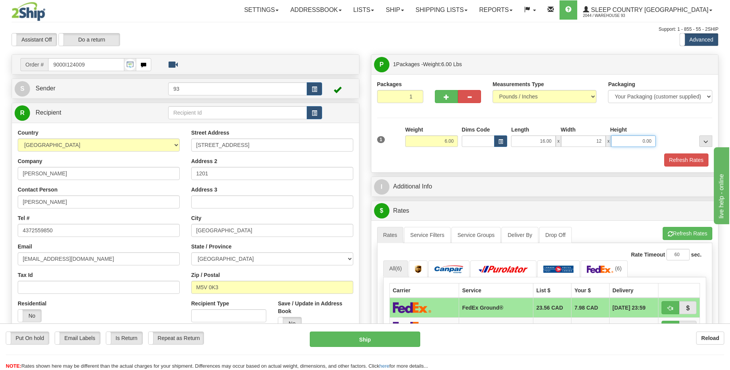
type input "12.00"
click at [634, 139] on input "0.00" at bounding box center [633, 141] width 45 height 12
type input "6.00"
click at [683, 162] on button "Refresh Rates" at bounding box center [686, 159] width 44 height 13
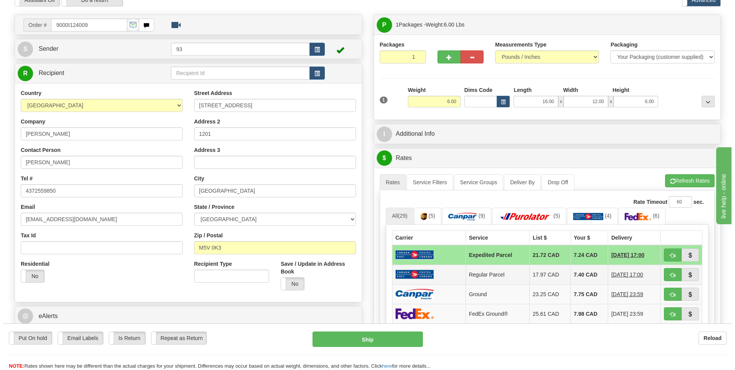
scroll to position [115, 0]
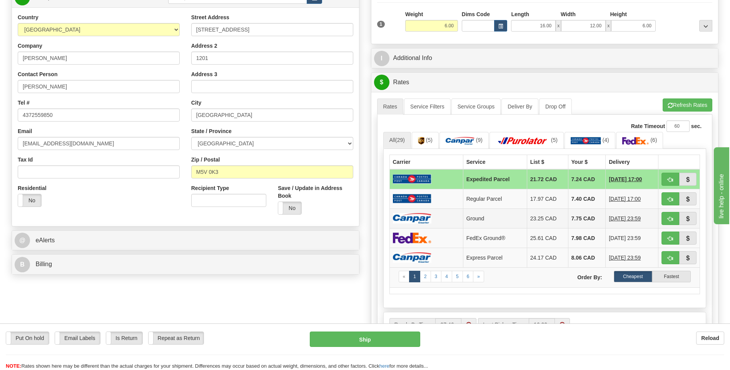
click at [442, 216] on td at bounding box center [425, 218] width 73 height 20
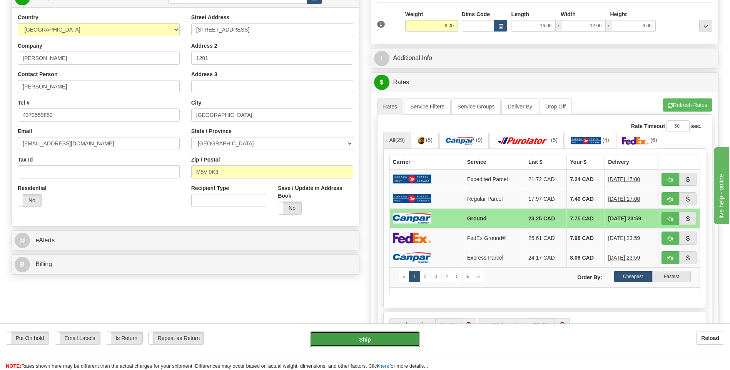
click at [405, 340] on button "Ship" at bounding box center [365, 339] width 110 height 15
type input "1"
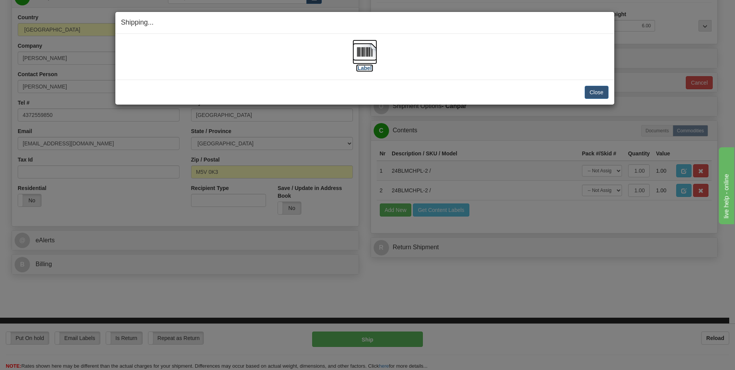
click at [372, 57] on img at bounding box center [365, 52] width 25 height 25
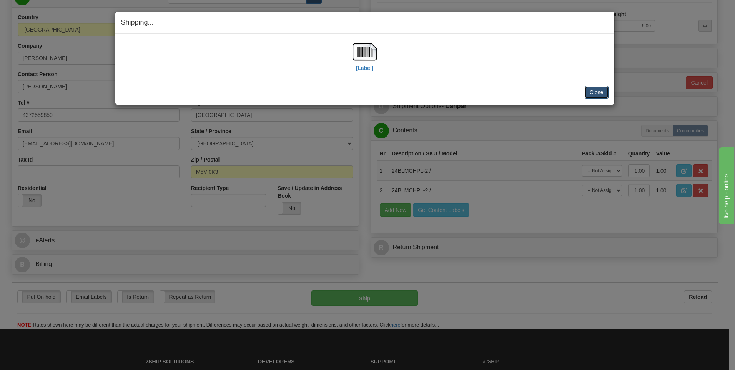
click at [602, 92] on button "Close" at bounding box center [597, 92] width 24 height 13
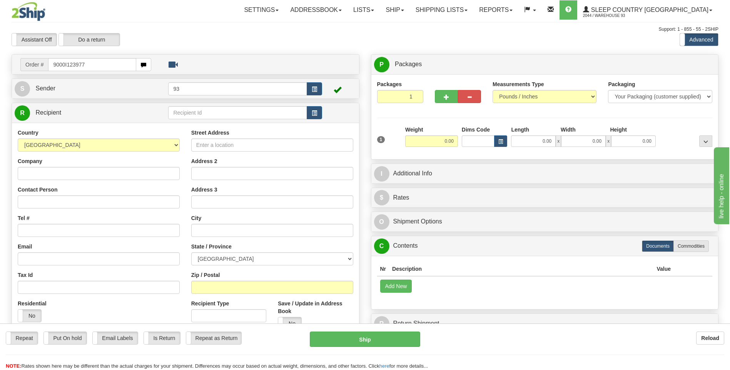
type input "9000I123977"
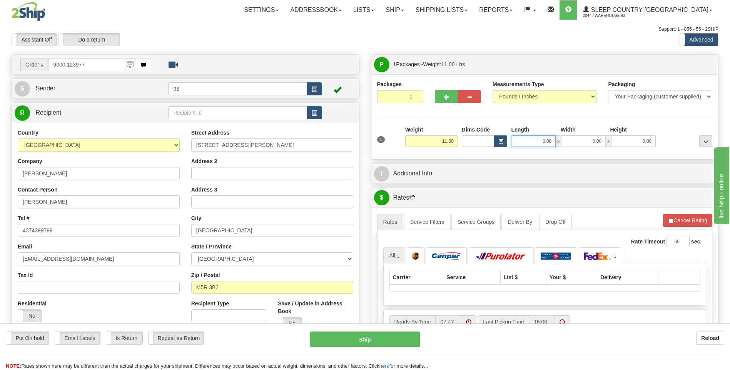
click at [526, 141] on input "0.00" at bounding box center [533, 141] width 45 height 12
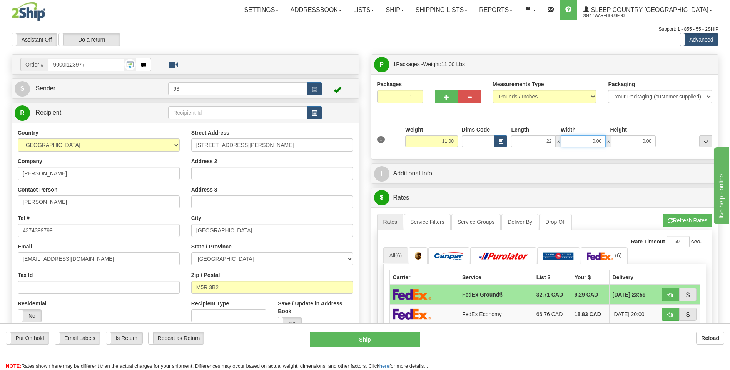
type input "22.00"
click at [570, 141] on input "0.00" at bounding box center [583, 141] width 45 height 12
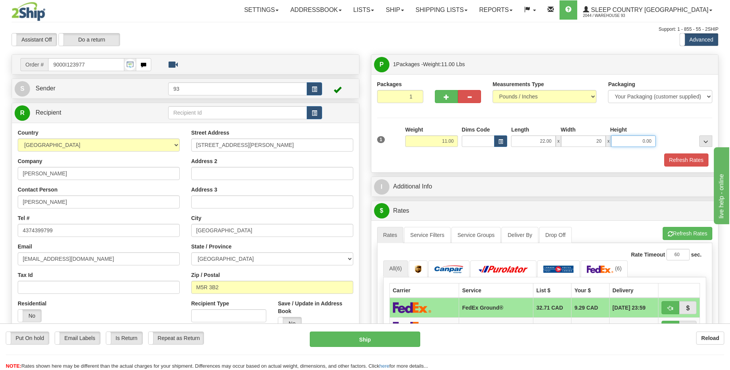
type input "20.00"
click at [614, 140] on input "0.00" at bounding box center [633, 141] width 45 height 12
type input "10.00"
click at [670, 160] on button "Refresh Rates" at bounding box center [686, 159] width 44 height 13
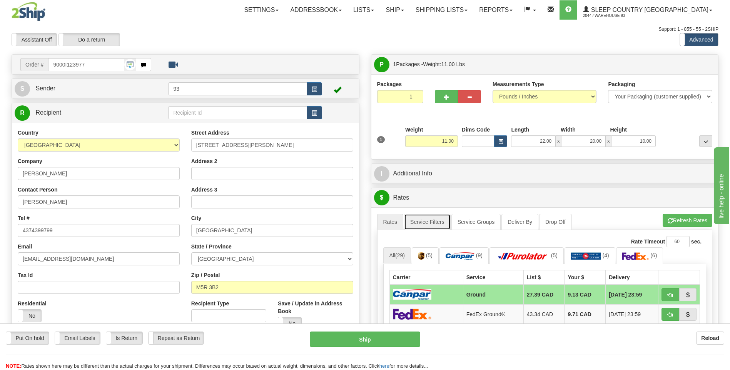
click at [438, 224] on link "Service Filters" at bounding box center [427, 222] width 47 height 16
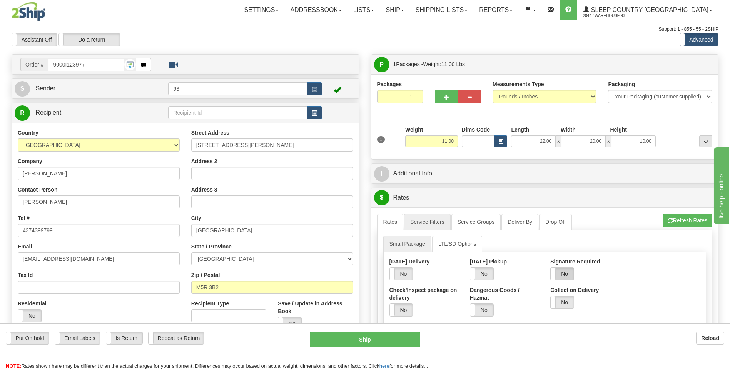
click at [563, 277] on label "No" at bounding box center [561, 274] width 23 height 12
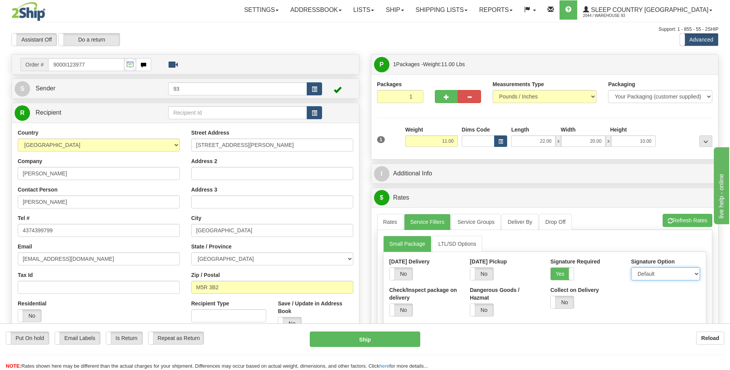
click at [670, 276] on select "Default Adult Direct Indirect No Signature Required" at bounding box center [665, 273] width 69 height 13
select select "1"
click at [631, 267] on select "Default Adult Direct Indirect No Signature Required" at bounding box center [665, 273] width 69 height 13
click at [391, 220] on link "Rates" at bounding box center [390, 222] width 27 height 16
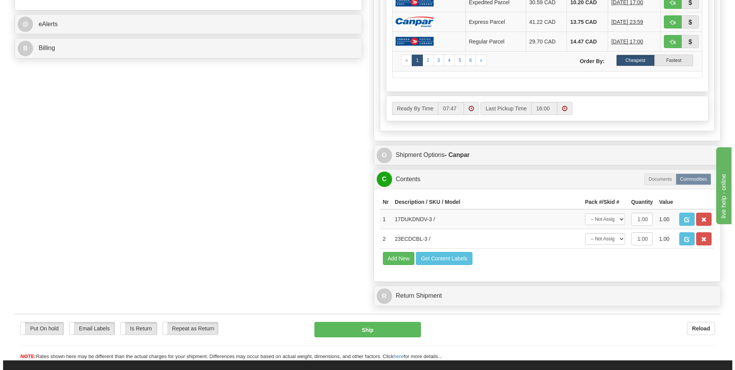
scroll to position [346, 0]
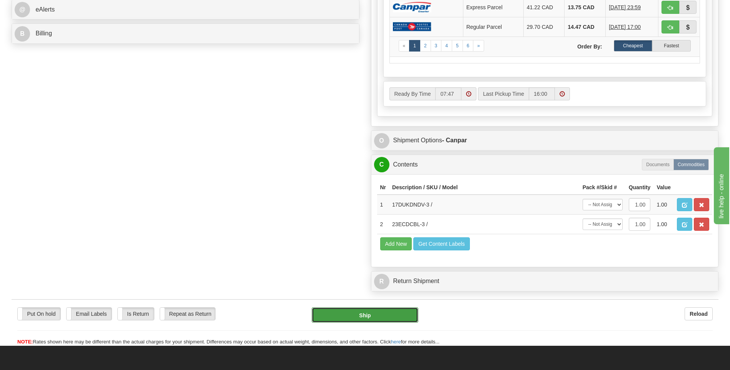
click at [397, 315] on button "Ship" at bounding box center [365, 314] width 106 height 15
type input "1"
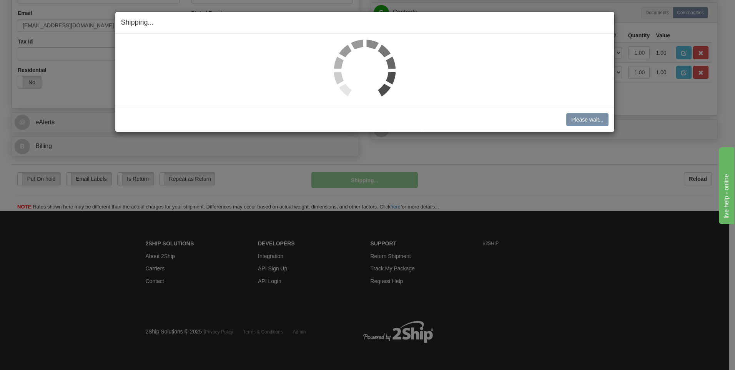
scroll to position [234, 0]
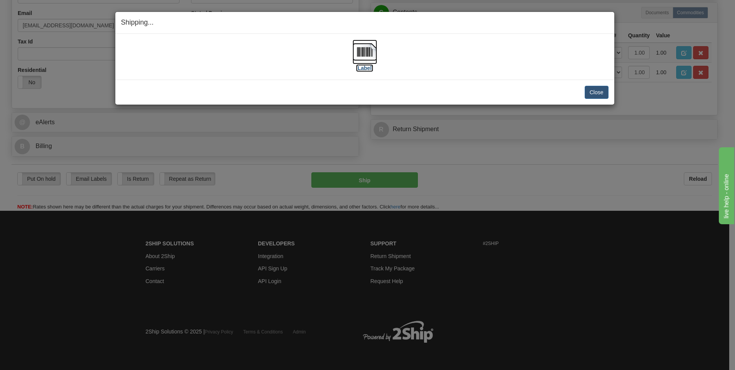
click at [367, 50] on img at bounding box center [365, 52] width 25 height 25
click at [602, 90] on button "Close" at bounding box center [597, 92] width 24 height 13
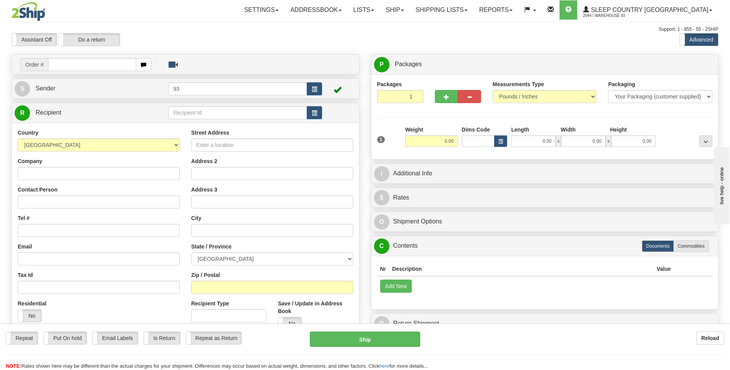
click at [64, 61] on input "text" at bounding box center [92, 64] width 88 height 13
type input "9000I124081"
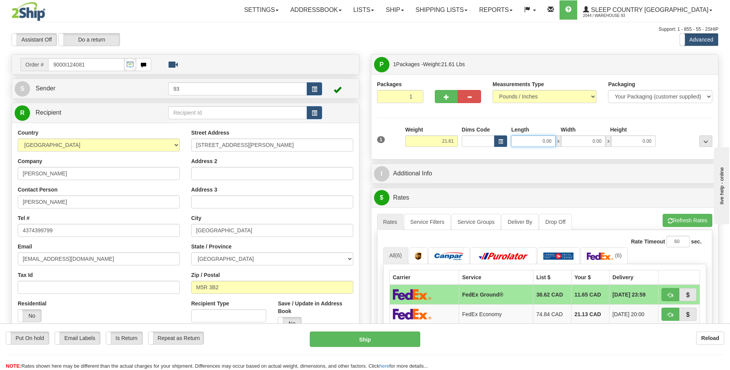
click at [543, 143] on input "0.00" at bounding box center [533, 141] width 45 height 12
click at [587, 140] on input "0.00" at bounding box center [583, 141] width 45 height 12
type input "20.00"
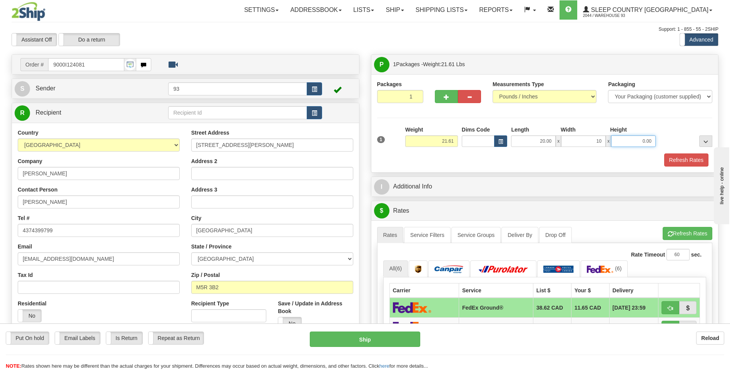
type input "10.00"
click at [622, 138] on input "0.00" at bounding box center [633, 141] width 45 height 12
type input "10.00"
click at [690, 160] on button "Refresh Rates" at bounding box center [686, 159] width 44 height 13
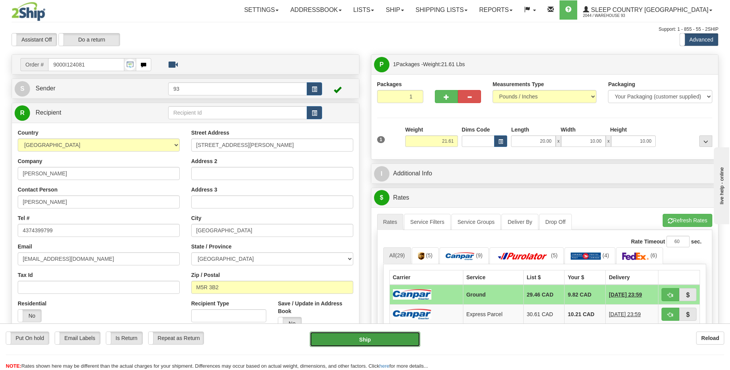
click at [400, 337] on button "Ship" at bounding box center [365, 339] width 110 height 15
type input "1"
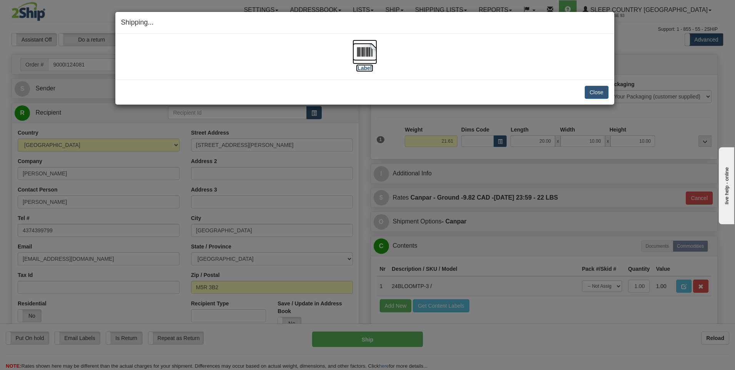
click at [361, 55] on img at bounding box center [365, 52] width 25 height 25
click at [604, 95] on button "Close" at bounding box center [597, 92] width 24 height 13
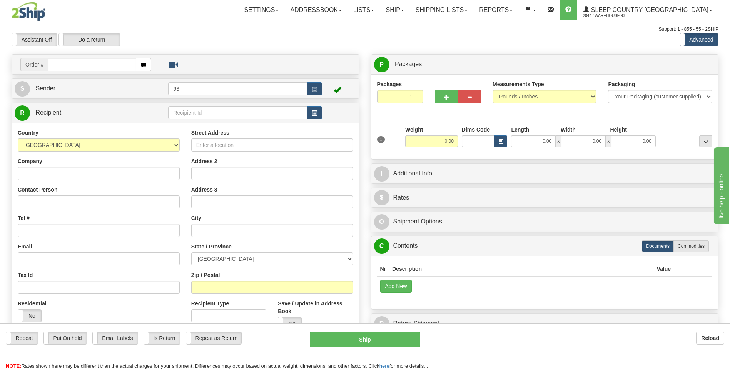
click at [62, 63] on input "text" at bounding box center [92, 64] width 88 height 13
type input "9000I124390"
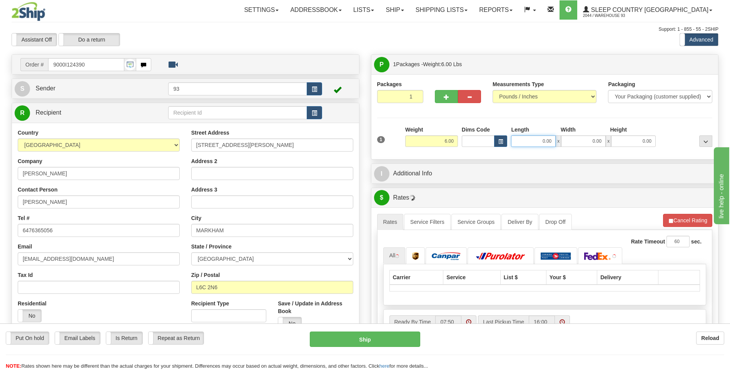
click at [529, 144] on input "0.00" at bounding box center [533, 141] width 45 height 12
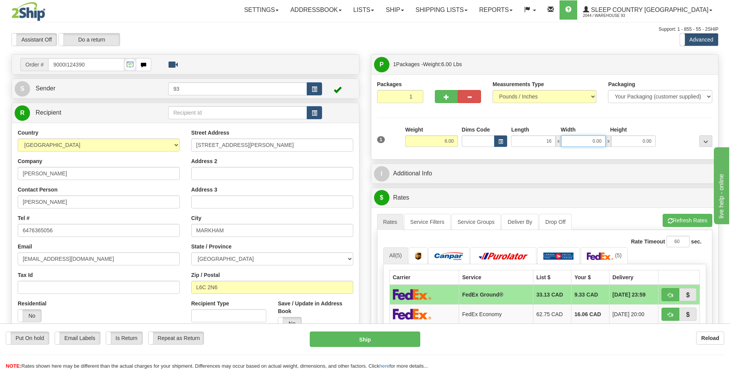
type input "16.00"
click at [581, 140] on input "0.00" at bounding box center [583, 141] width 45 height 12
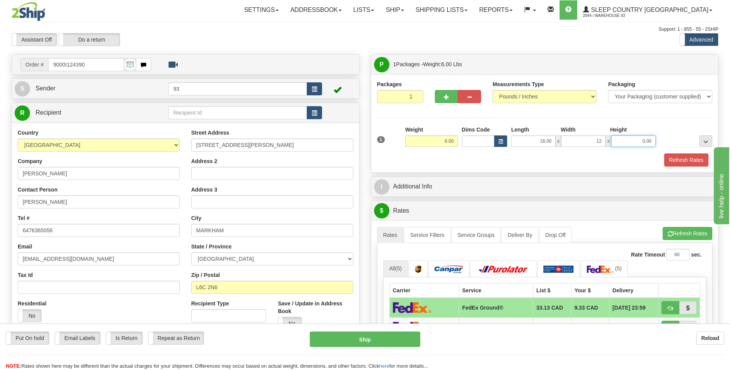
type input "12.00"
click at [642, 144] on input "0.00" at bounding box center [633, 141] width 45 height 12
type input "6.00"
click at [698, 161] on button "Refresh Rates" at bounding box center [686, 159] width 44 height 13
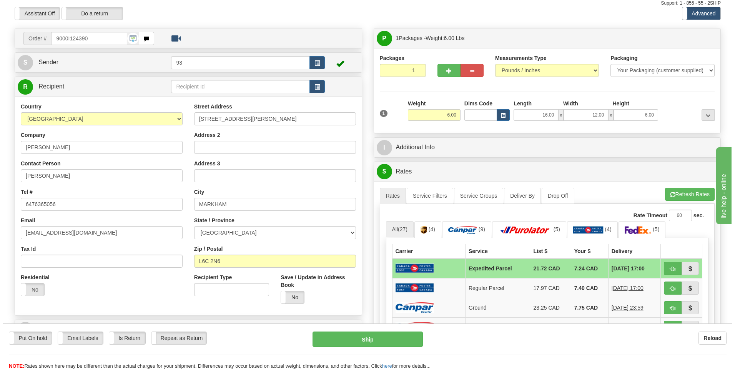
scroll to position [115, 0]
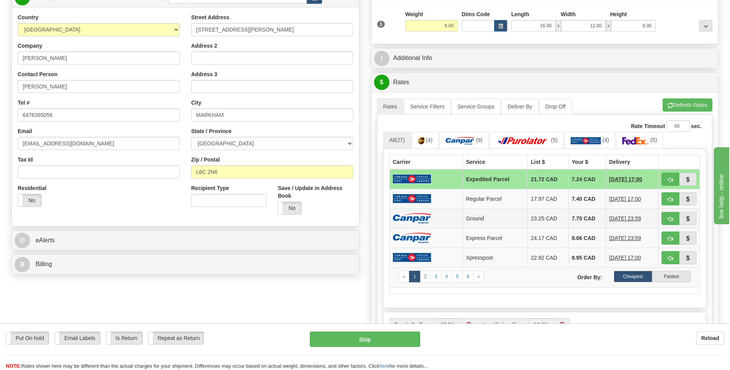
click at [447, 222] on td at bounding box center [425, 218] width 73 height 20
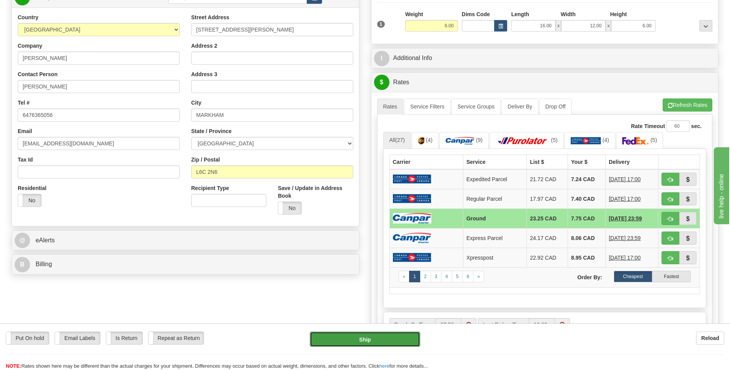
click at [393, 339] on button "Ship" at bounding box center [365, 339] width 110 height 15
type input "1"
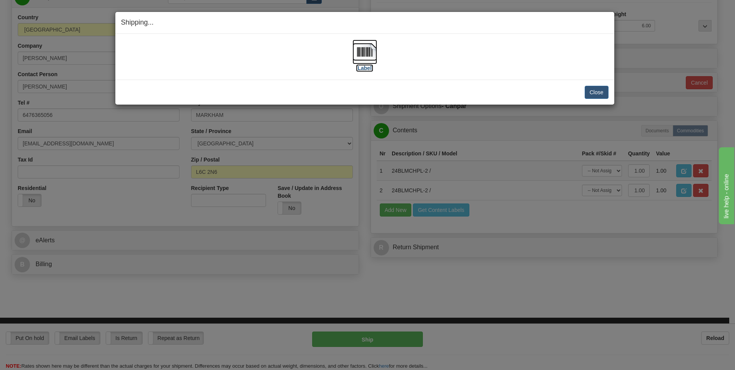
click at [363, 48] on img at bounding box center [365, 52] width 25 height 25
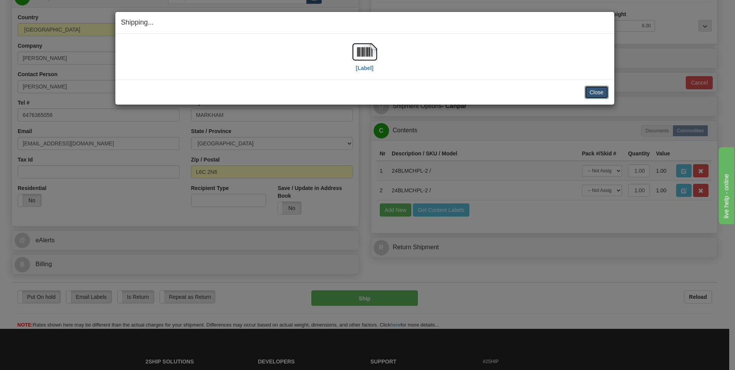
click at [599, 90] on button "Close" at bounding box center [597, 92] width 24 height 13
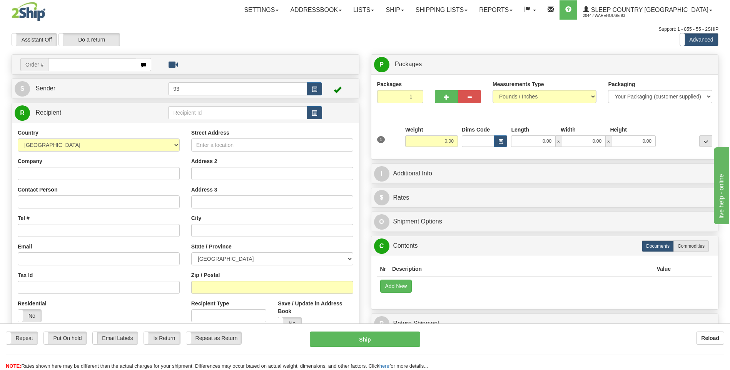
click at [87, 65] on input "text" at bounding box center [92, 64] width 88 height 13
type input "9000I124467"
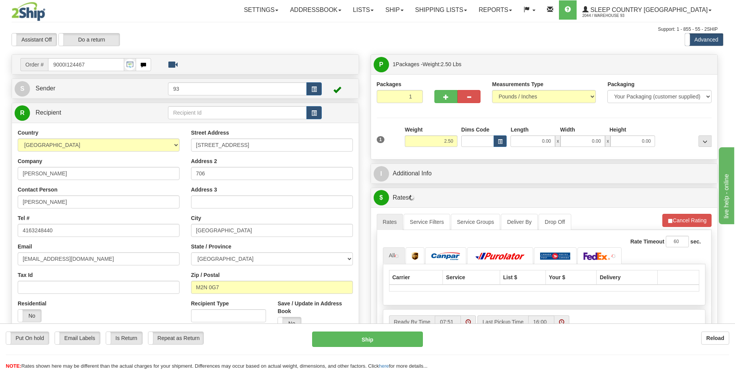
type input "[GEOGRAPHIC_DATA]"
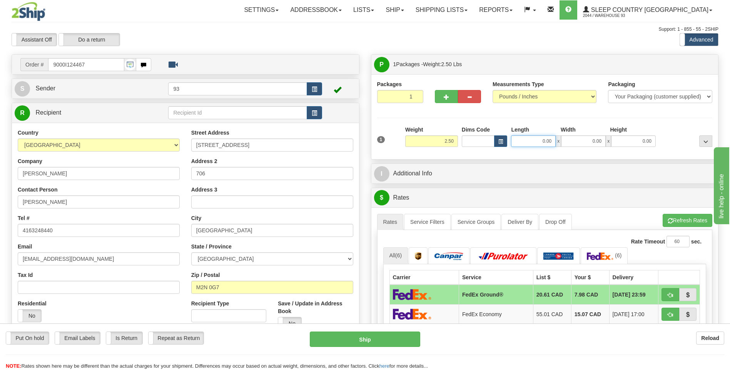
click at [528, 141] on input "0.00" at bounding box center [533, 141] width 45 height 12
type input "10.00"
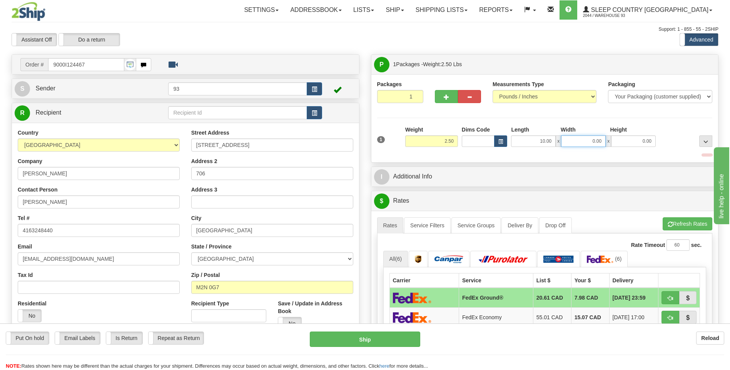
click at [595, 142] on input "0.00" at bounding box center [583, 141] width 45 height 12
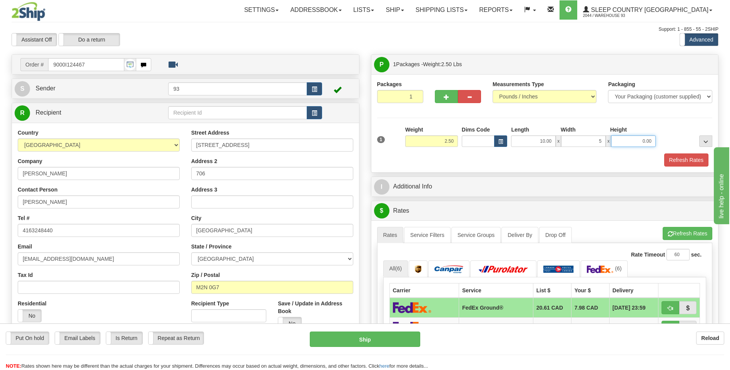
type input "5.00"
click at [647, 144] on input "0.00" at bounding box center [633, 141] width 45 height 12
type input "5.00"
click at [683, 160] on button "Refresh Rates" at bounding box center [686, 159] width 44 height 13
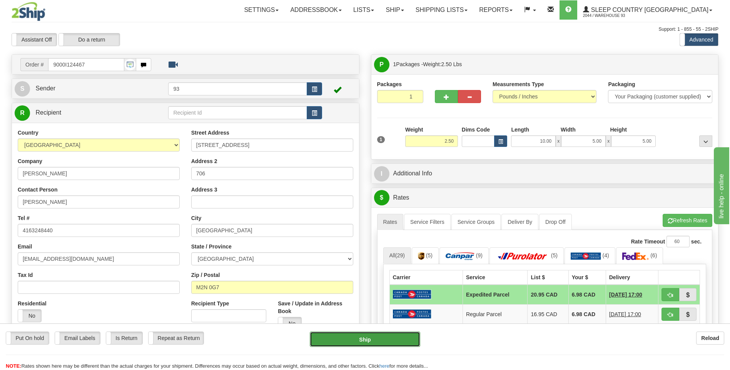
click at [388, 335] on button "Ship" at bounding box center [365, 339] width 110 height 15
type input "DOM.EP"
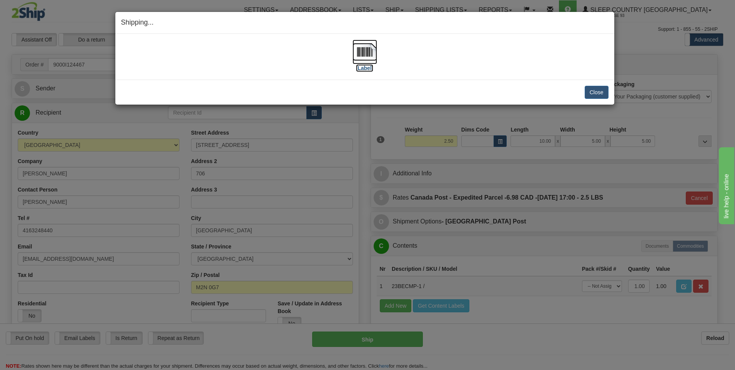
click at [368, 54] on img at bounding box center [365, 52] width 25 height 25
click at [592, 92] on button "Close" at bounding box center [597, 92] width 24 height 13
